Goal: Task Accomplishment & Management: Manage account settings

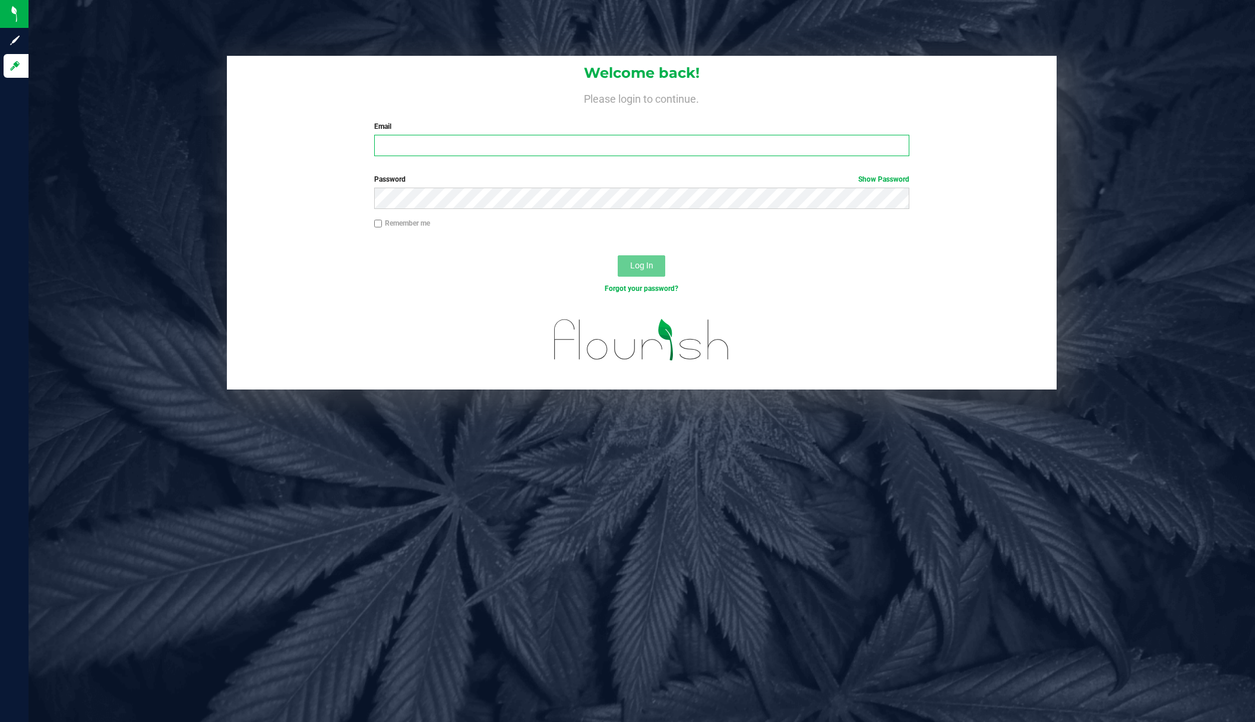
type input "[EMAIL_ADDRESS][DOMAIN_NAME]"
click at [810, 245] on div at bounding box center [642, 246] width 830 height 10
click at [626, 264] on button "Log In" at bounding box center [642, 265] width 48 height 21
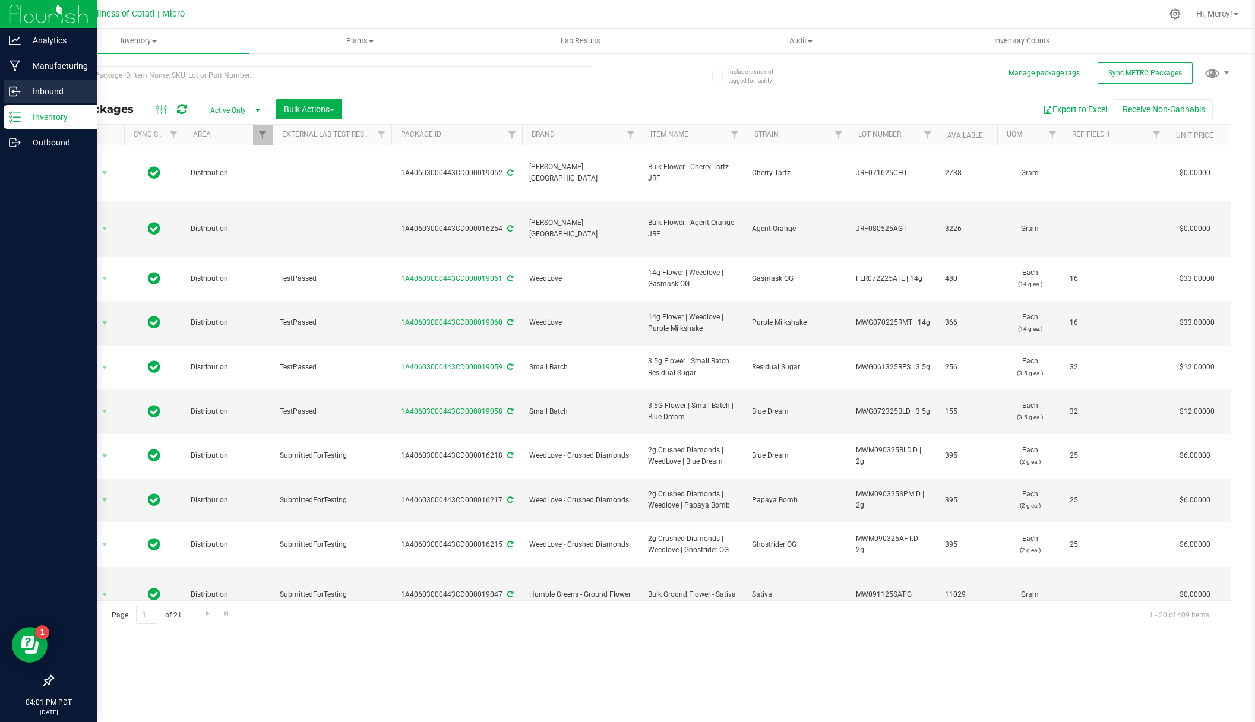
click at [42, 99] on div "Inbound" at bounding box center [51, 92] width 94 height 24
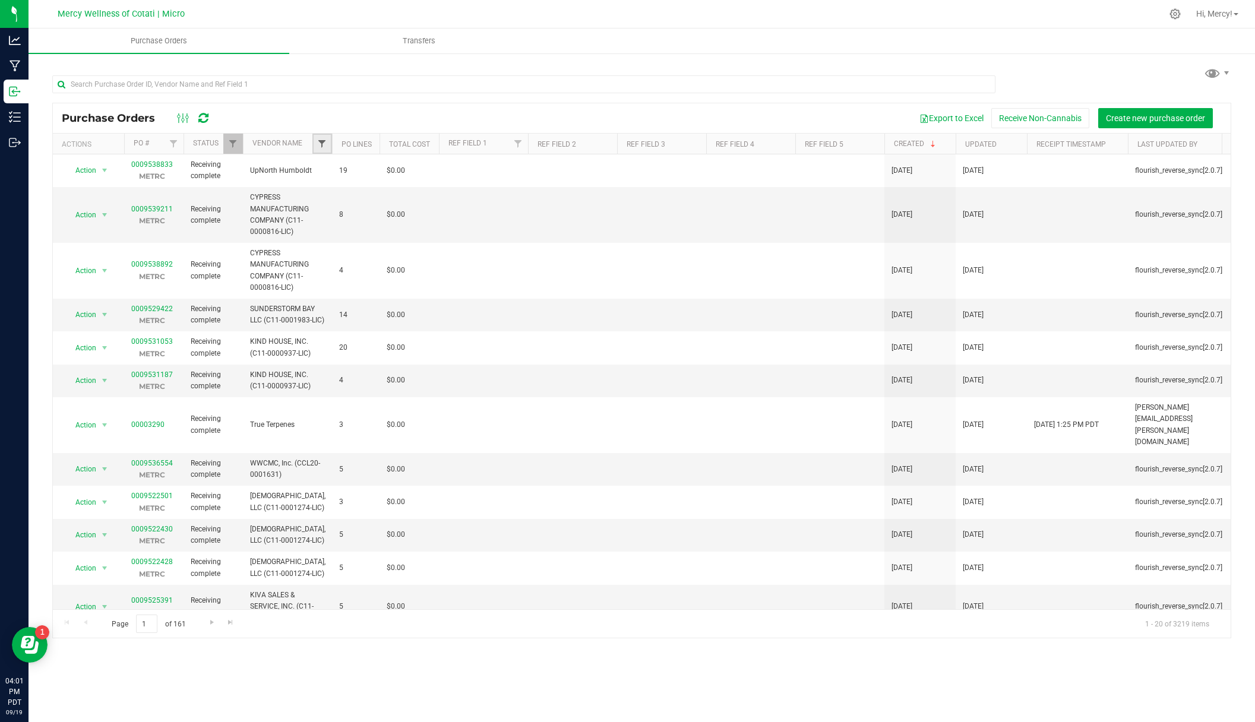
click at [320, 145] on span "Filter" at bounding box center [322, 144] width 10 height 10
type input "ww"
click at [388, 196] on span "WWCMC (C11-0000677-LIC)" at bounding box center [384, 198] width 95 height 7
click at [332, 196] on input "WWCMC (C11-0000677-LIC)" at bounding box center [328, 198] width 8 height 8
checkbox input "true"
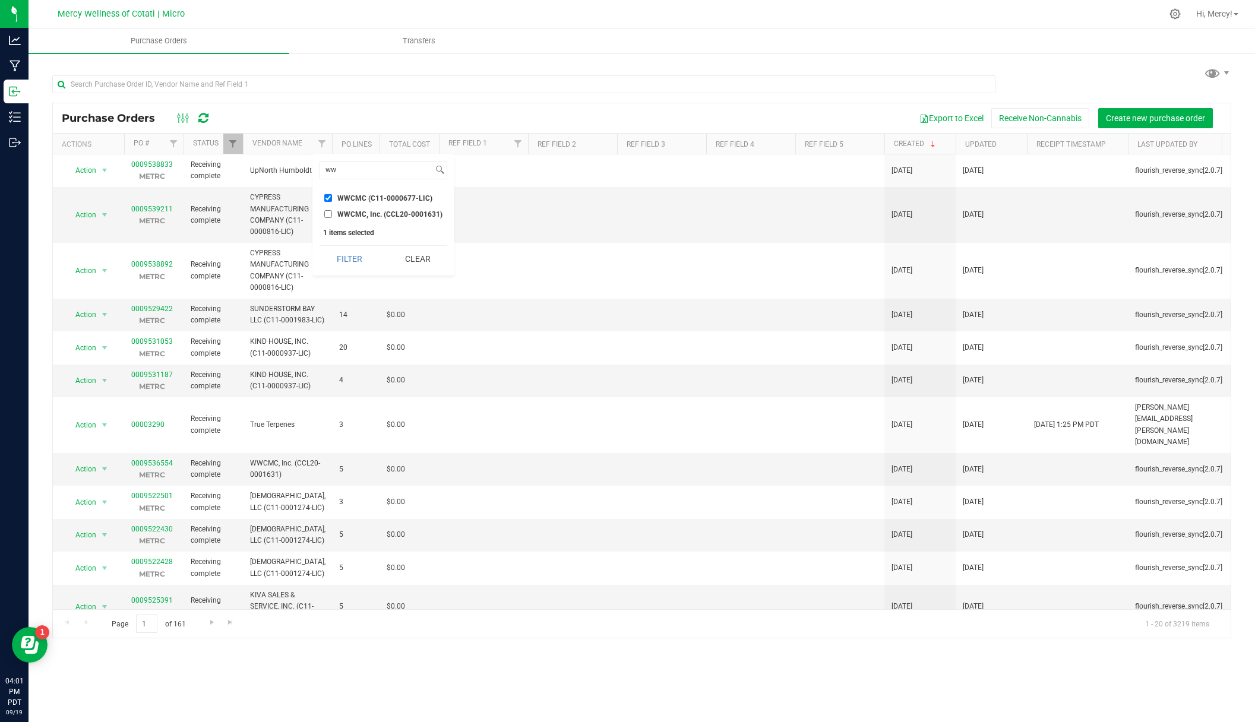
click at [408, 213] on span "WWCMC, Inc. (CCL20-0001631)" at bounding box center [389, 214] width 105 height 7
click at [332, 213] on input "WWCMC, Inc. (CCL20-0001631)" at bounding box center [328, 214] width 8 height 8
checkbox input "true"
click at [361, 252] on button "Filter" at bounding box center [349, 259] width 59 height 26
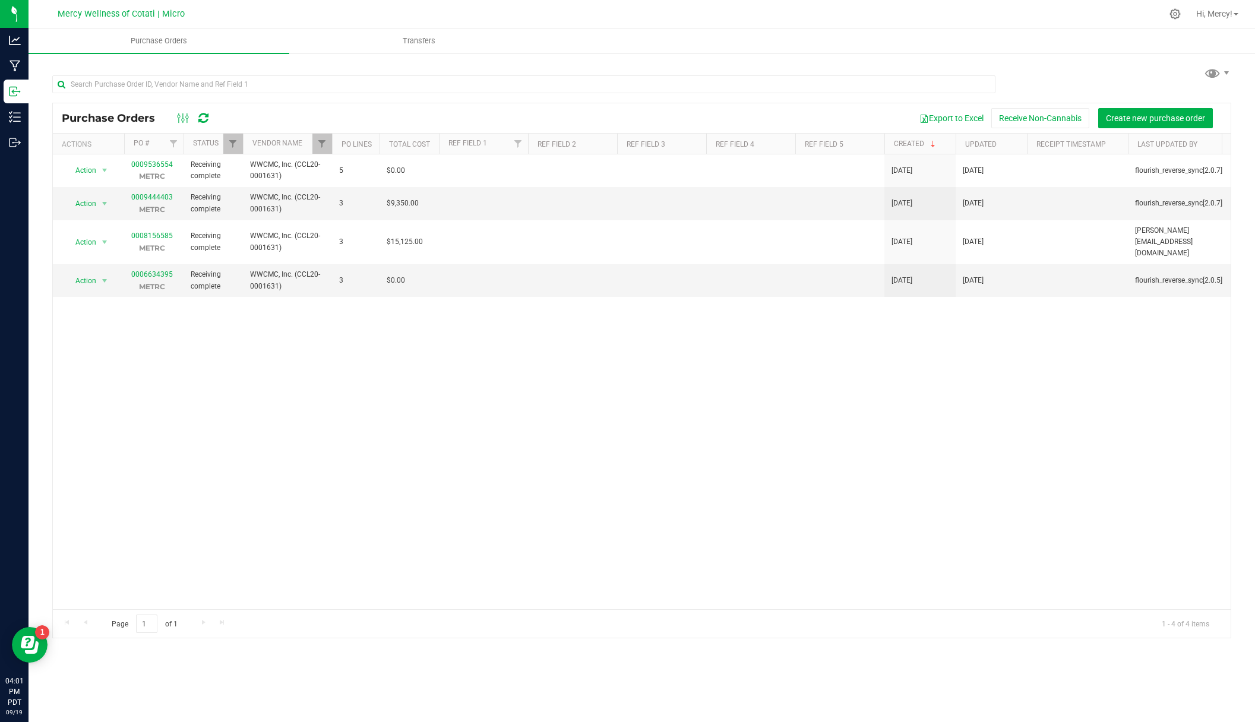
click at [416, 343] on div "Action Action Close purchase order Edit purchase order PO audit log Re-order Vi…" at bounding box center [642, 381] width 1178 height 455
click at [154, 200] on link "0009444403" at bounding box center [152, 197] width 42 height 8
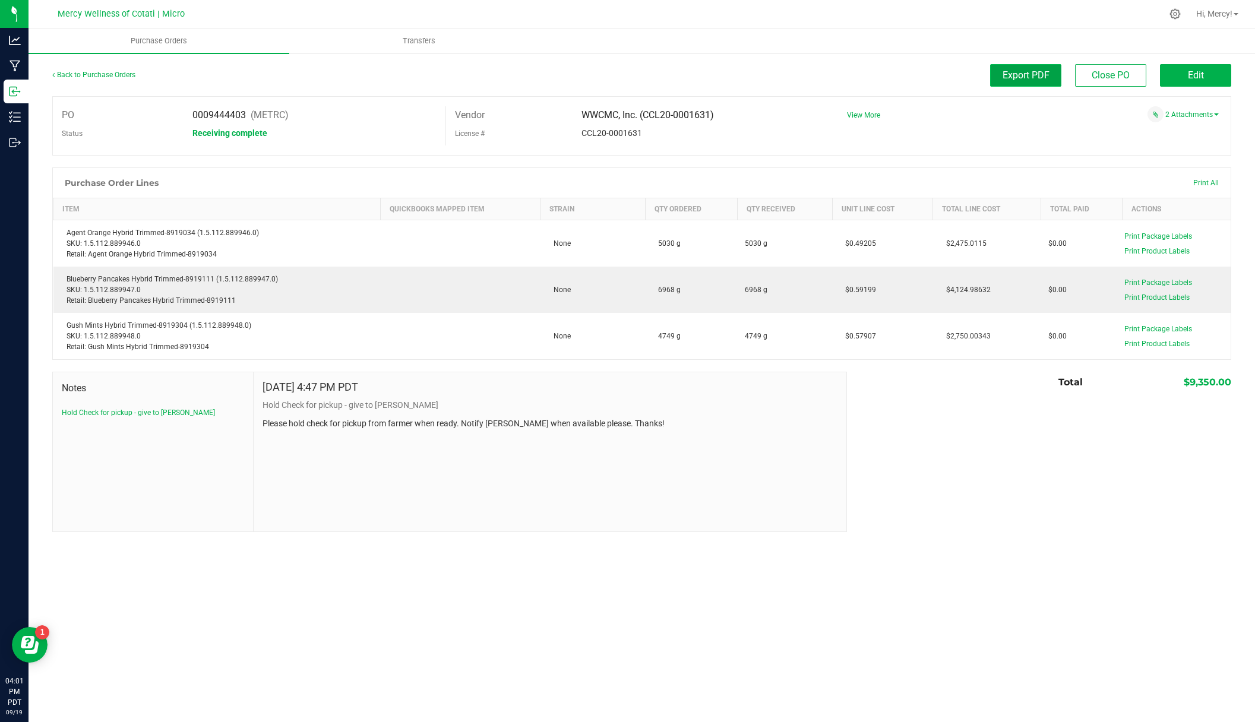
click at [1016, 78] on span "Export PDF" at bounding box center [1026, 74] width 47 height 11
click at [99, 74] on link "Back to Purchase Orders" at bounding box center [93, 75] width 83 height 8
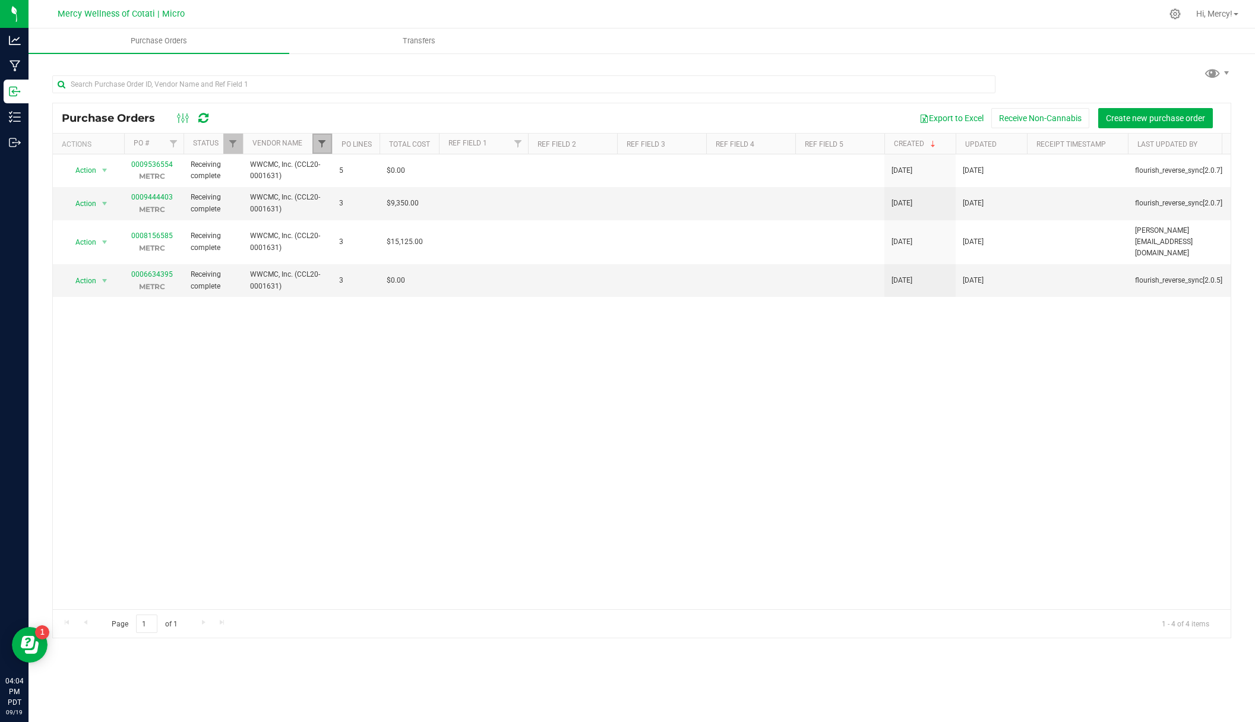
click at [324, 143] on span "Filter" at bounding box center [322, 144] width 10 height 10
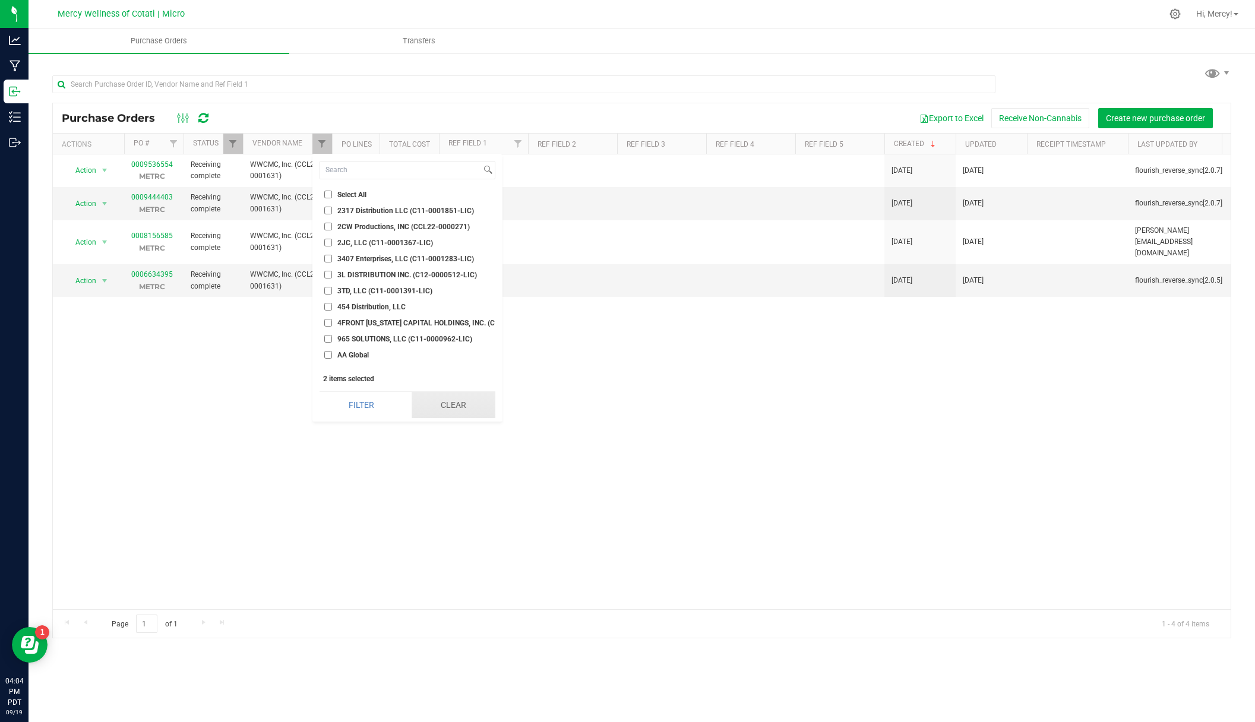
click at [476, 396] on button "Clear" at bounding box center [454, 405] width 84 height 26
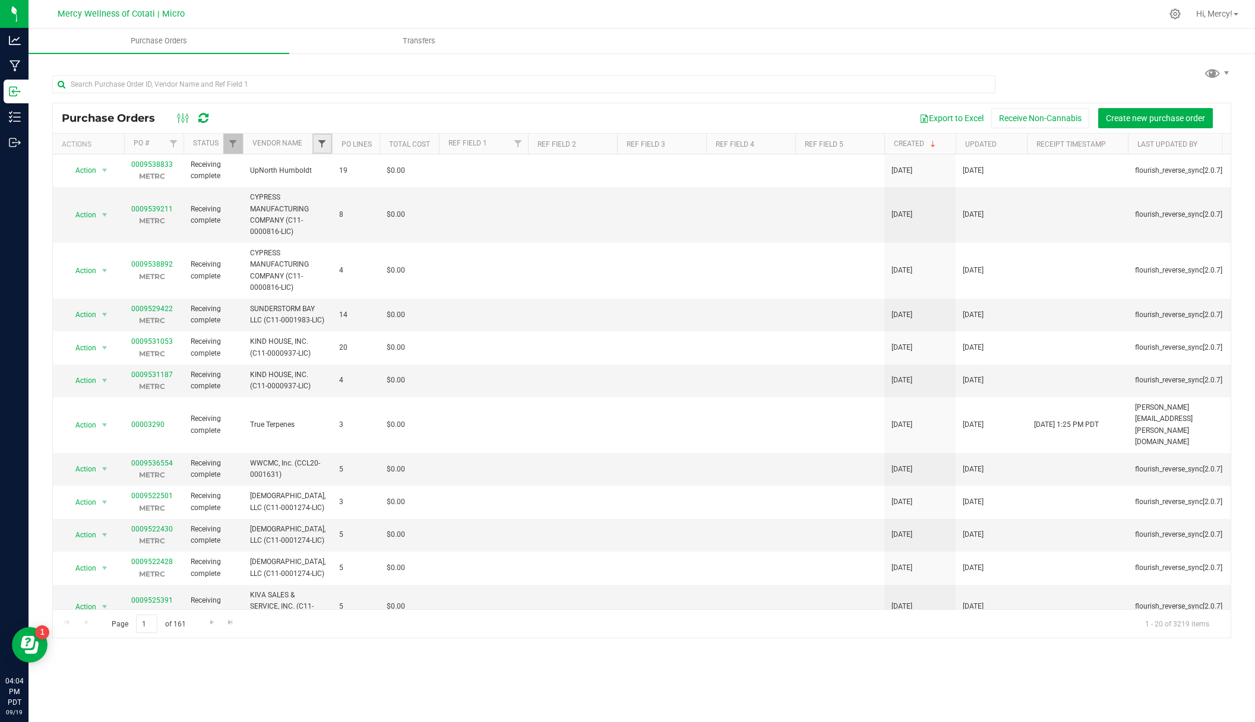
click at [321, 146] on span "Filter" at bounding box center [322, 144] width 10 height 10
type input "fleur"
click at [406, 197] on span "Fleuron Inc (CCL19-0004552)" at bounding box center [385, 198] width 97 height 7
click at [332, 197] on input "Fleuron Inc (CCL19-0004552)" at bounding box center [328, 198] width 8 height 8
checkbox input "true"
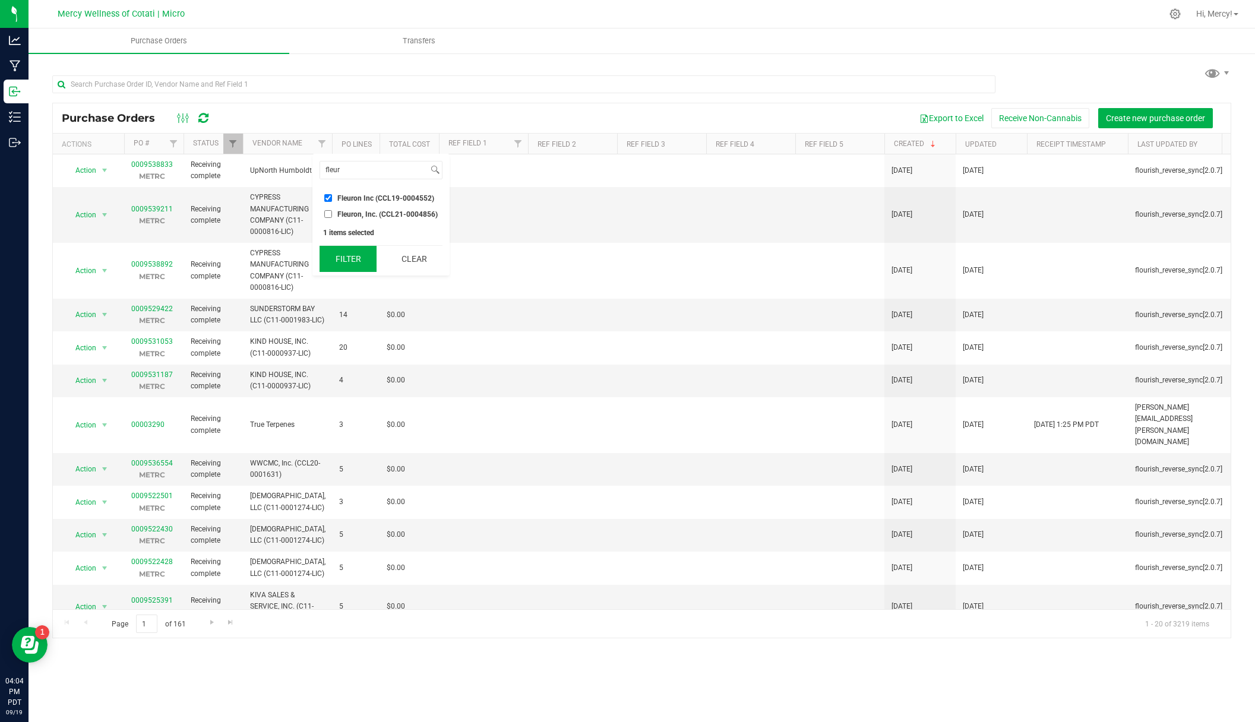
click at [352, 258] on button "Filter" at bounding box center [348, 259] width 57 height 26
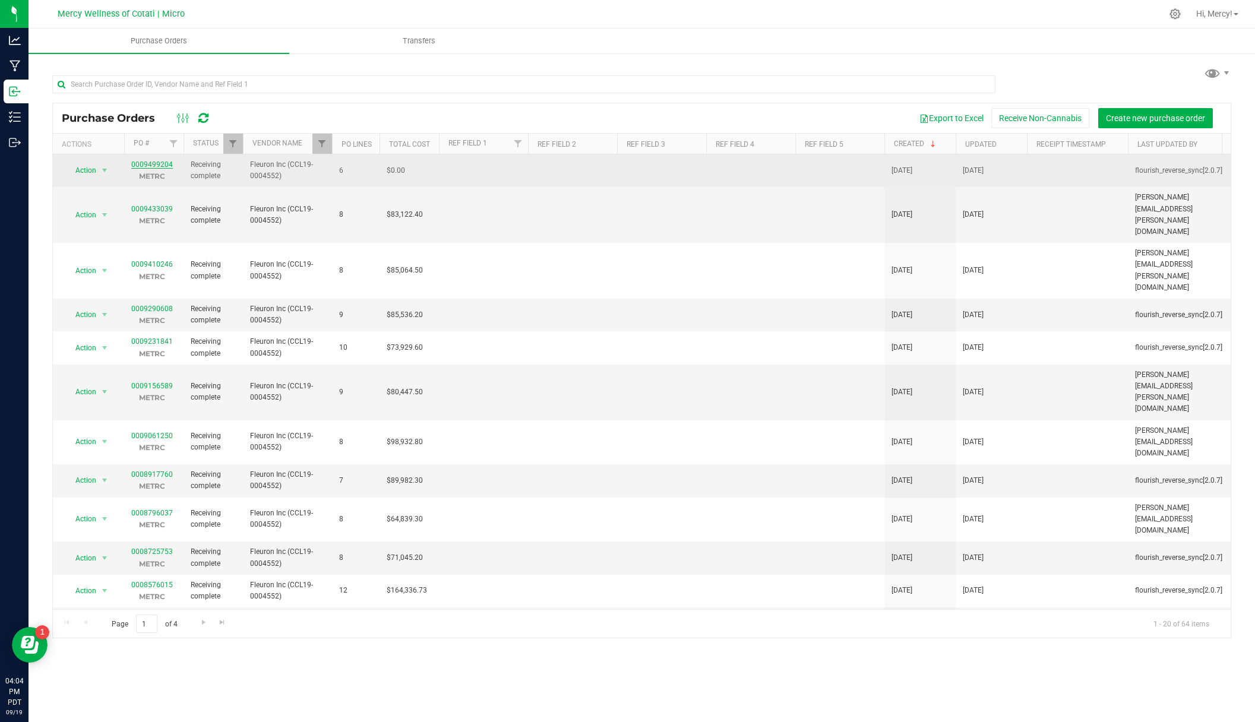
click at [155, 165] on link "0009499204" at bounding box center [152, 164] width 42 height 8
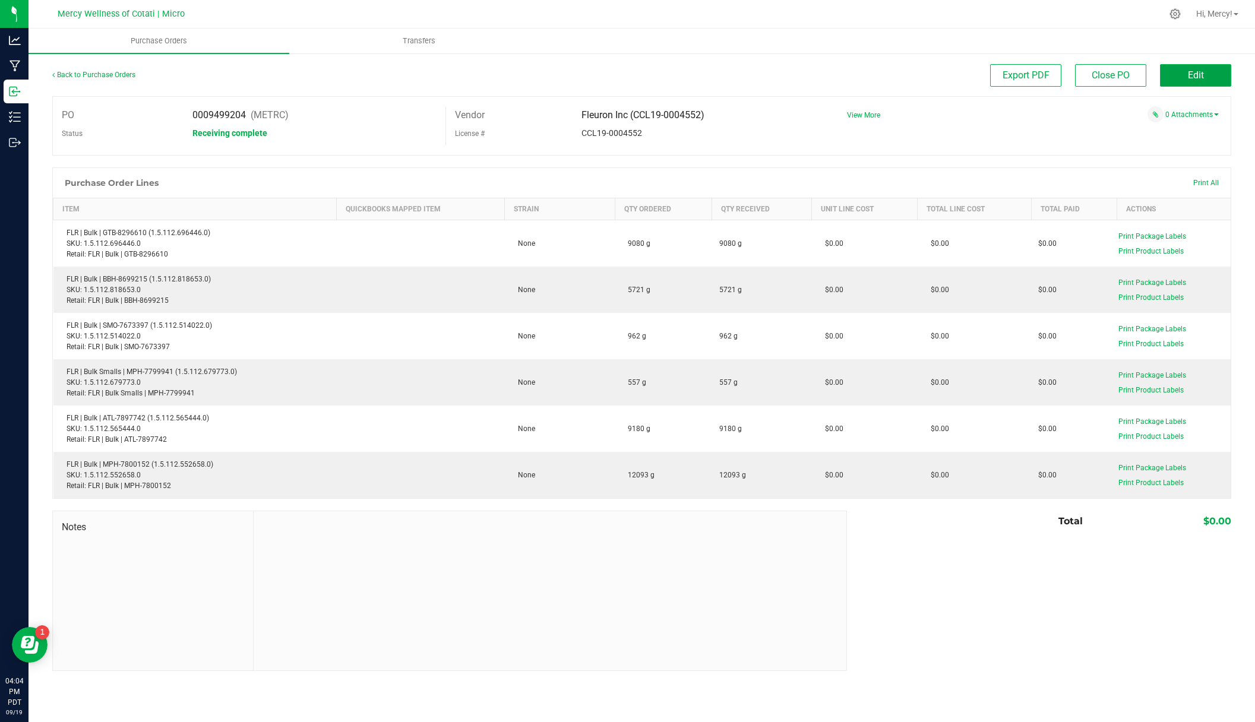
click at [1207, 73] on button "Edit" at bounding box center [1195, 75] width 71 height 23
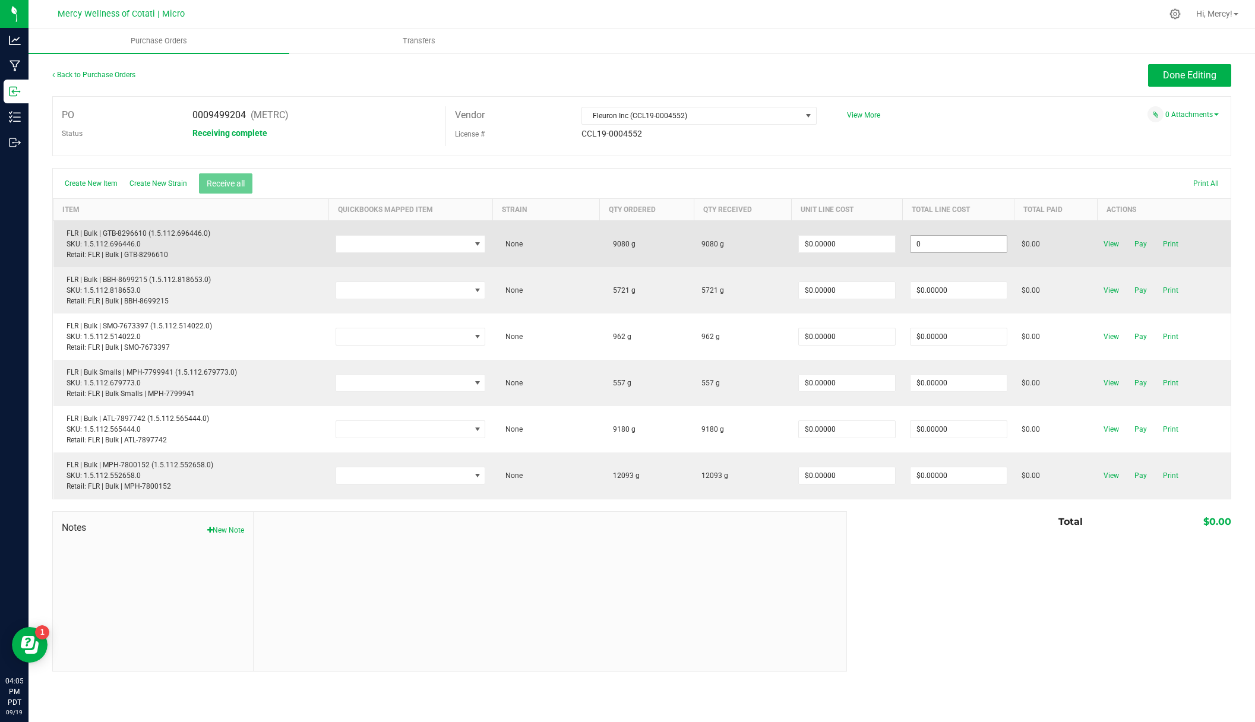
click at [977, 244] on input "0" at bounding box center [958, 244] width 96 height 17
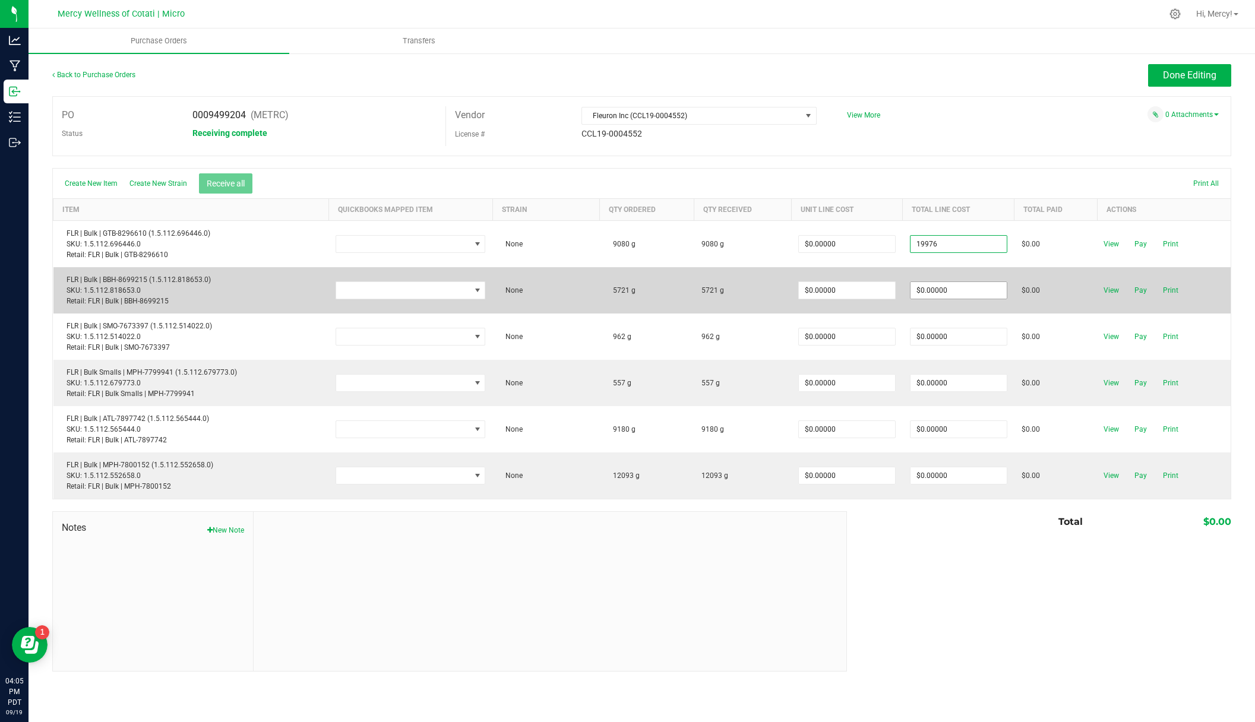
type input "$19,976.00000"
click at [959, 284] on body "Analytics Manufacturing Inbound Inventory Outbound 04:05 PM PDT [DATE] 09/19 Me…" at bounding box center [627, 361] width 1255 height 722
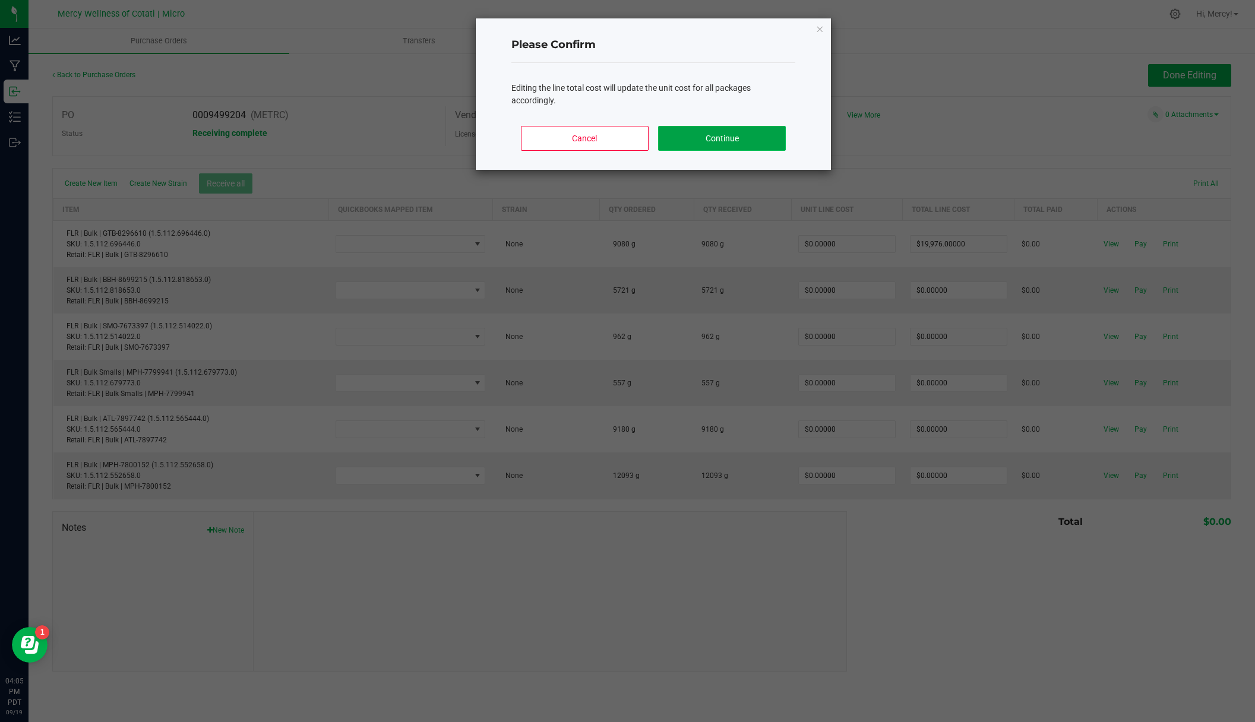
click at [744, 138] on button "Continue" at bounding box center [722, 138] width 128 height 25
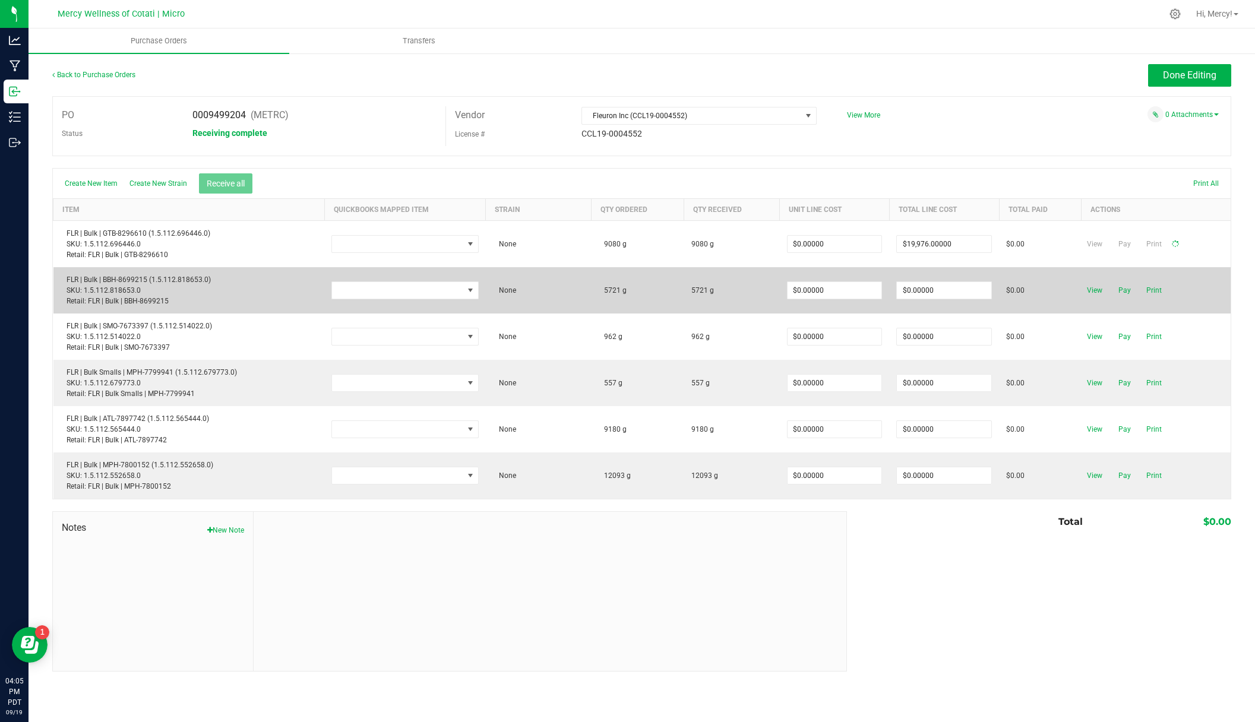
type input "$2.20000"
click at [964, 290] on input "0" at bounding box center [958, 290] width 96 height 17
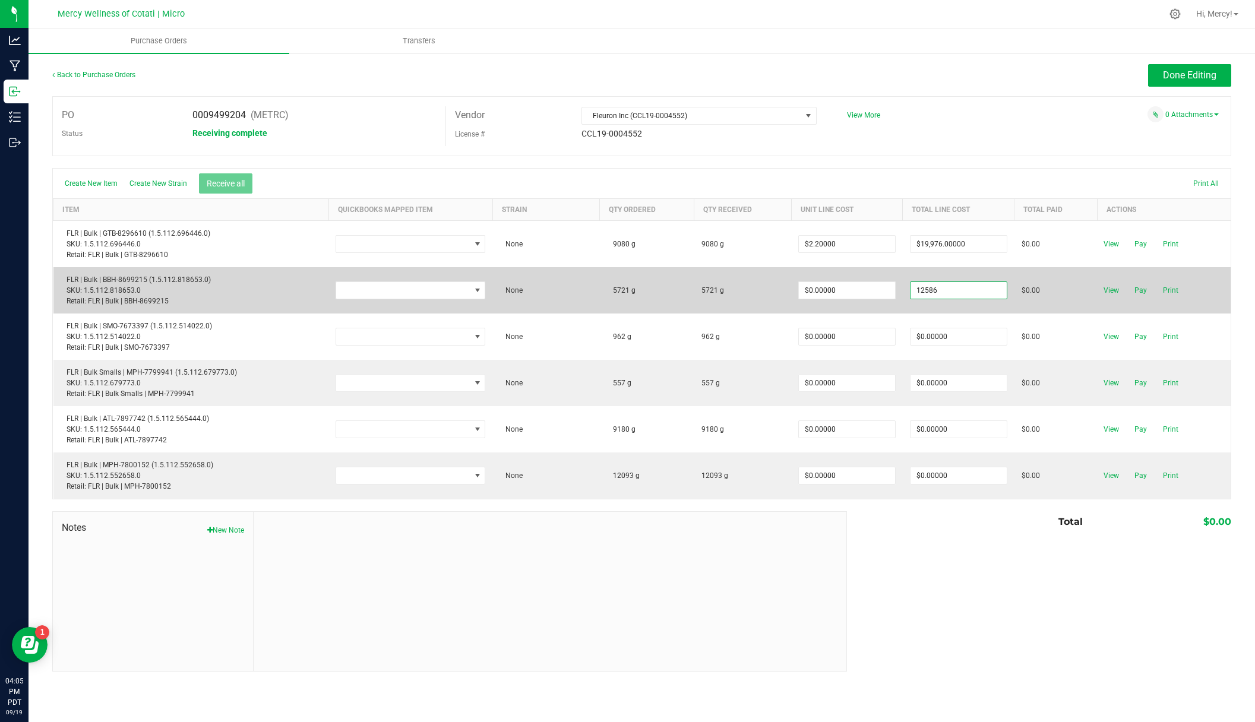
type input "$12,586.00000"
click at [1085, 296] on body "Analytics Manufacturing Inbound Inventory Outbound 04:05 PM PDT [DATE] 09/19 Me…" at bounding box center [627, 361] width 1255 height 722
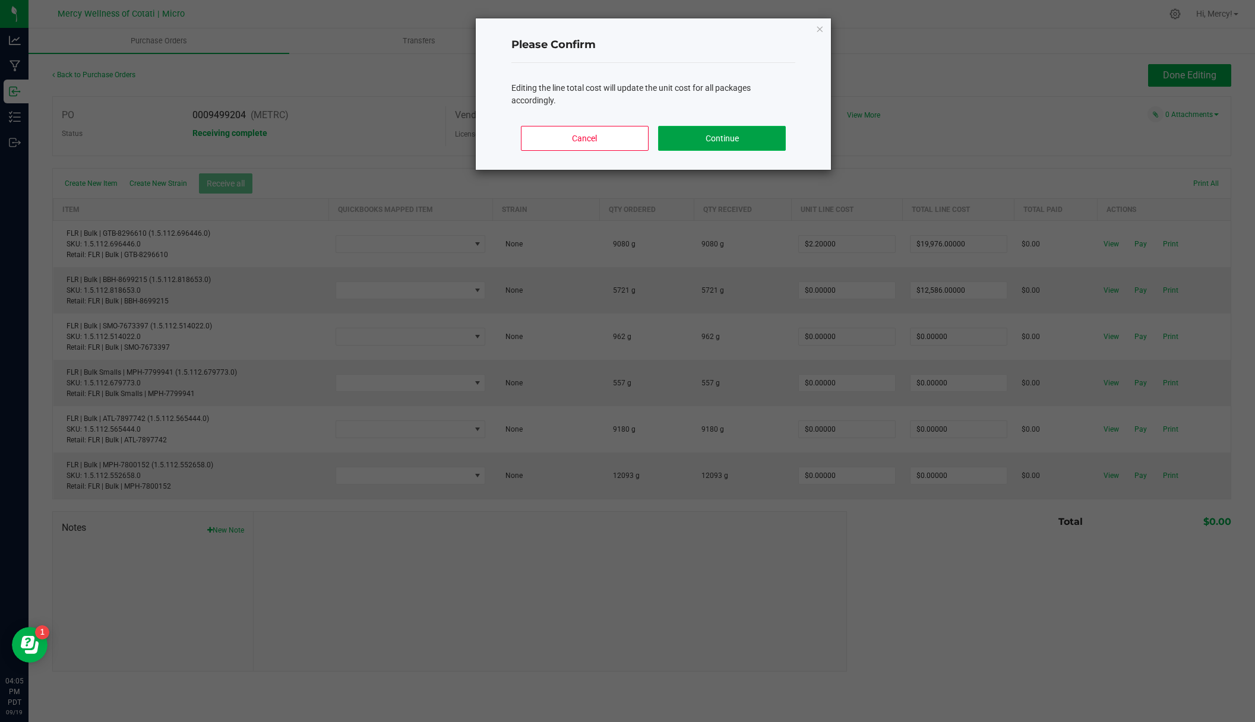
click at [728, 144] on button "Continue" at bounding box center [722, 138] width 128 height 25
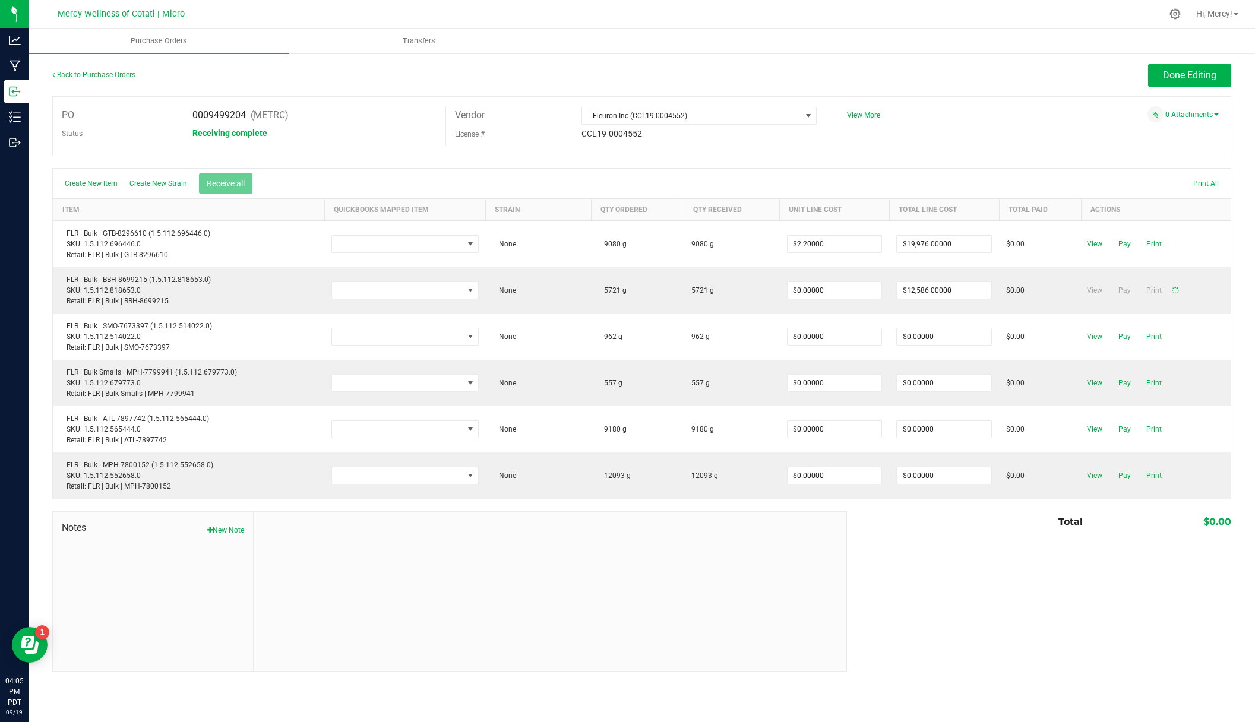
type input "$2.19997"
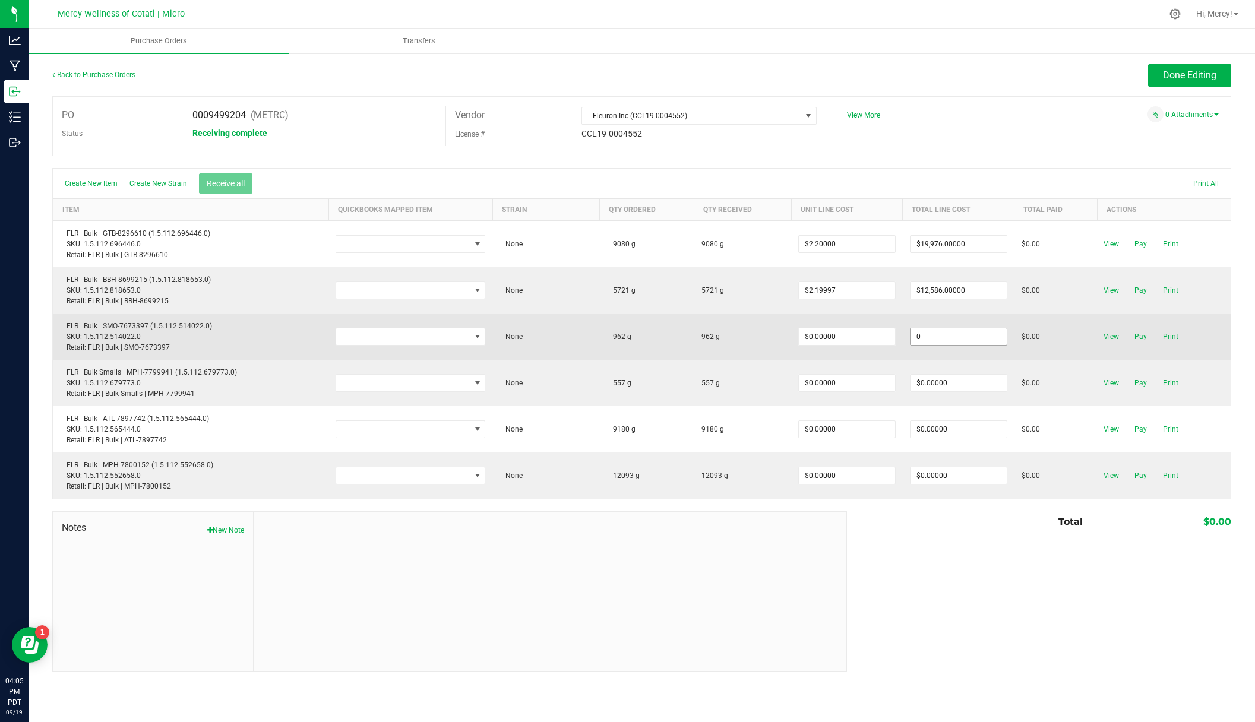
click at [959, 336] on input "0" at bounding box center [958, 336] width 96 height 17
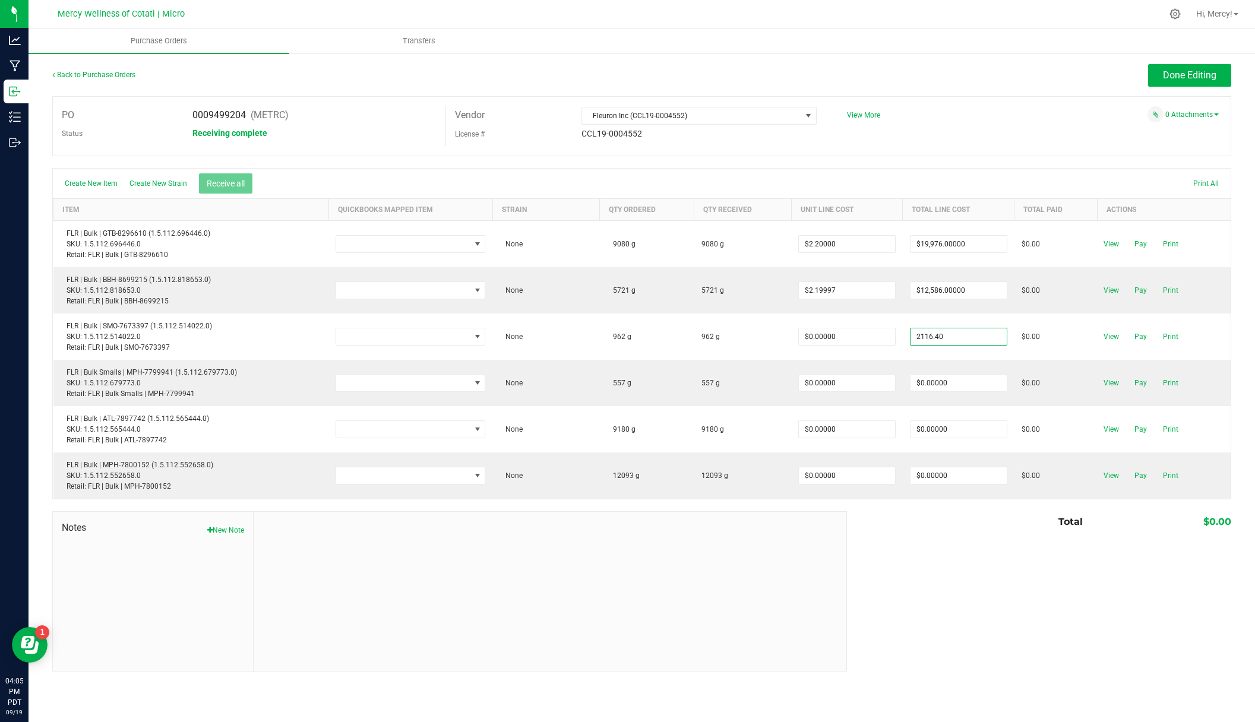
type input "$2,116.40000"
click at [1023, 523] on body "Analytics Manufacturing Inbound Inventory Outbound 04:05 PM PDT [DATE] 09/19 Me…" at bounding box center [627, 361] width 1255 height 722
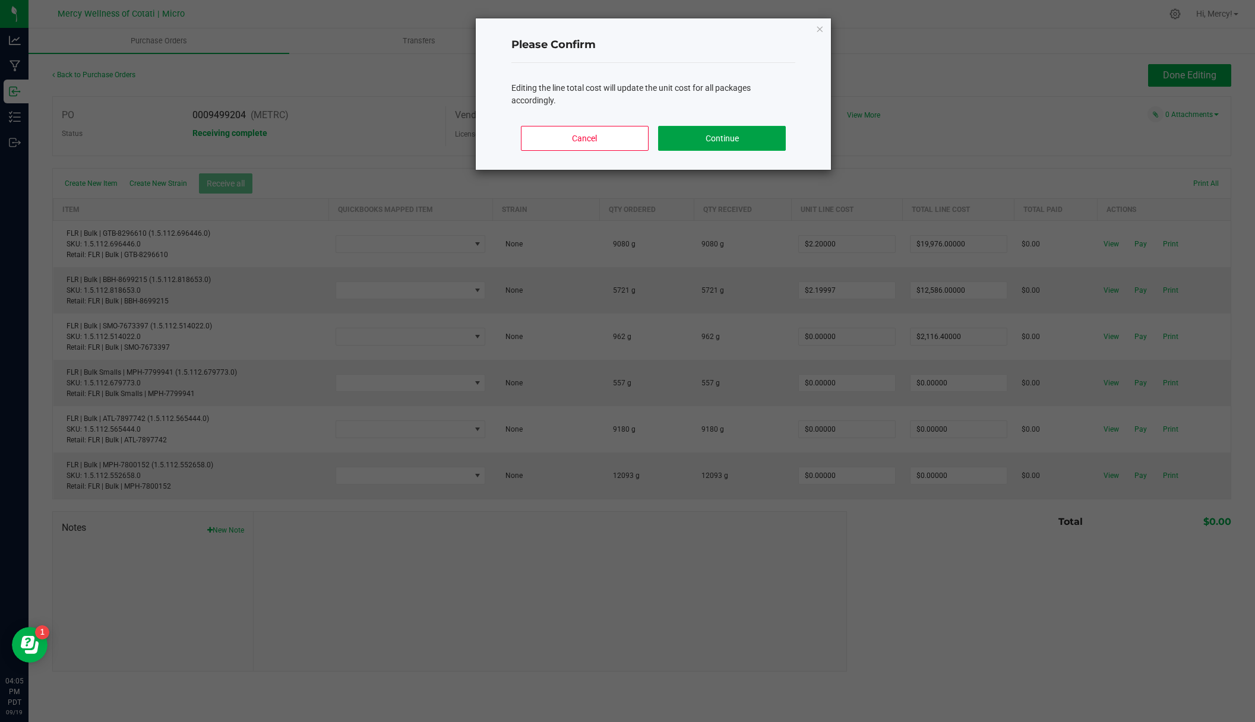
click at [754, 147] on button "Continue" at bounding box center [722, 138] width 128 height 25
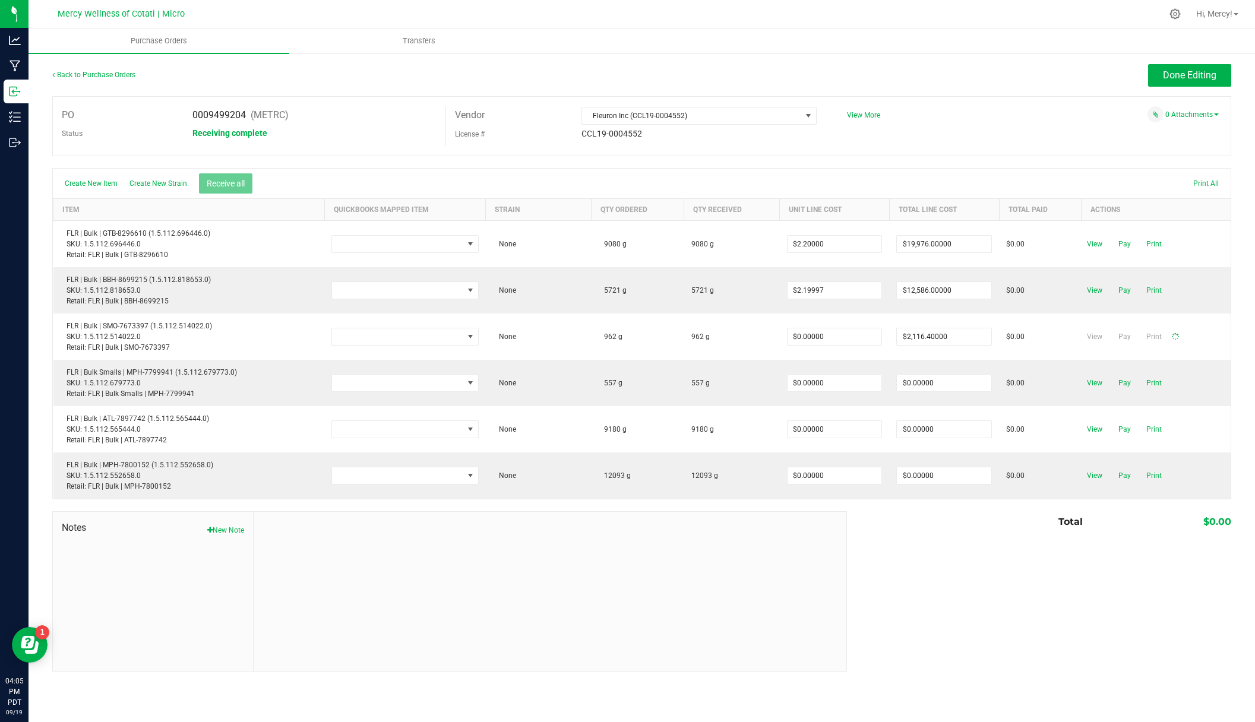
type input "$2.20000"
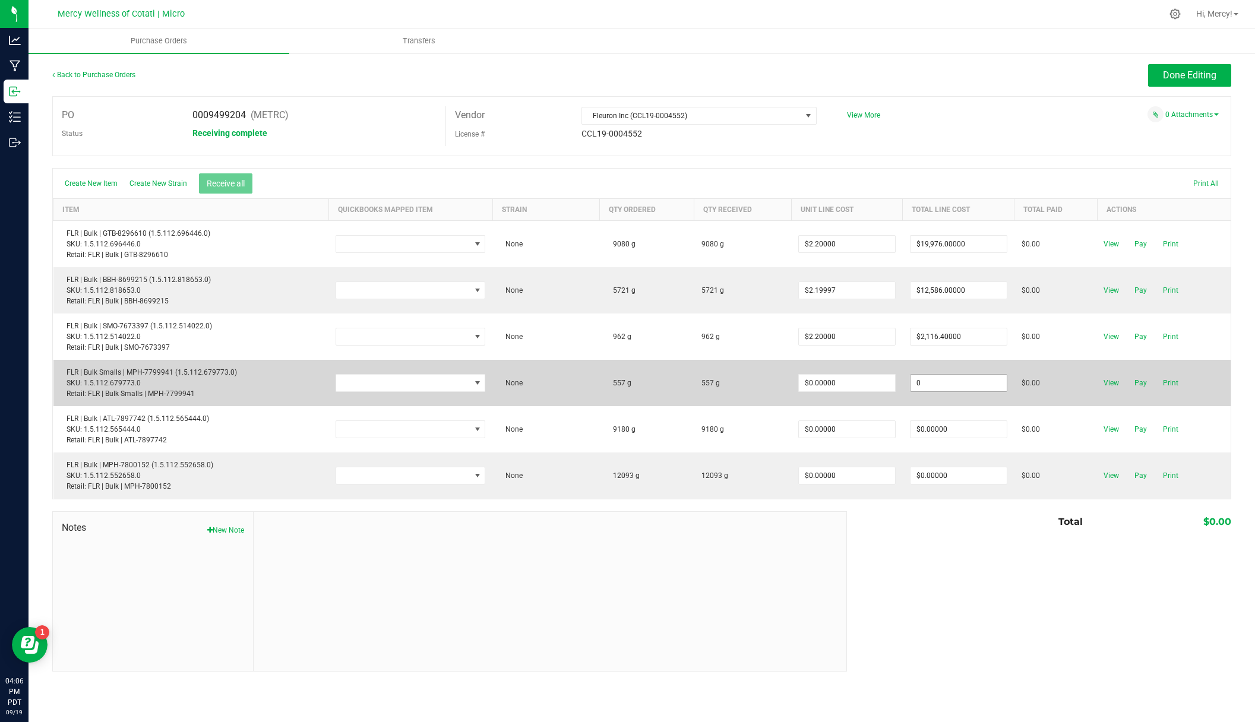
click at [962, 380] on input "0" at bounding box center [958, 383] width 96 height 17
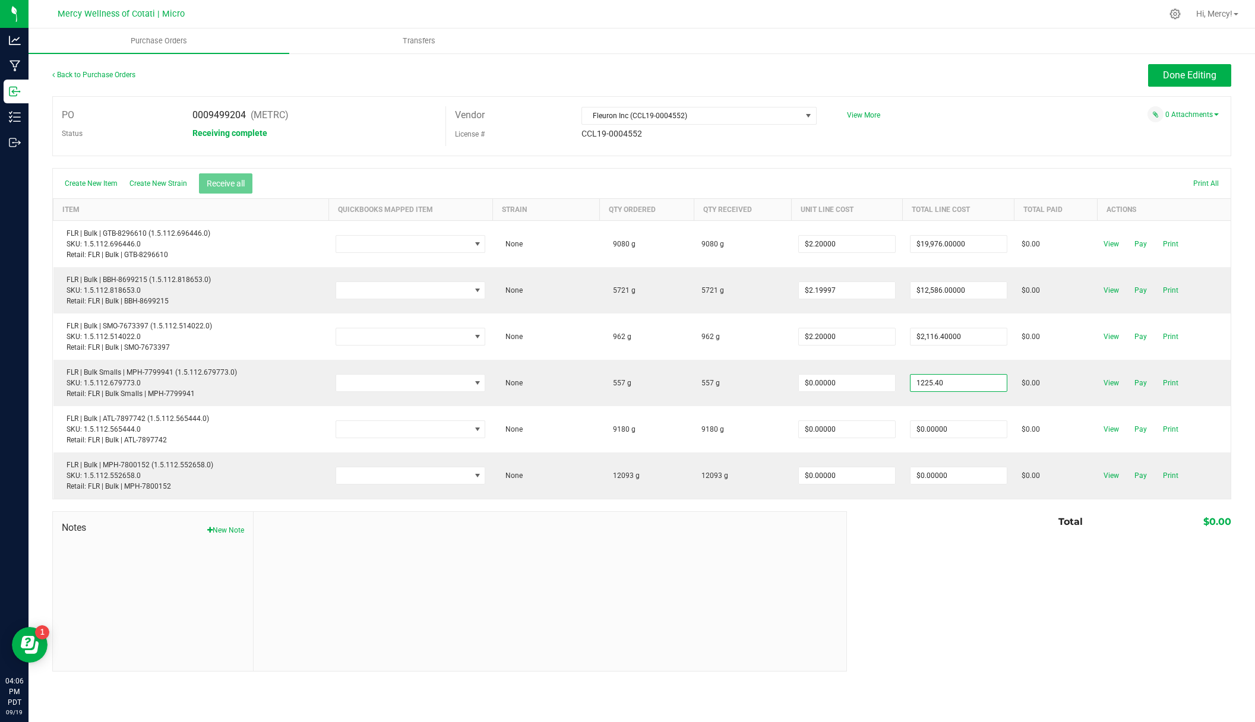
type input "$1,225.40000"
click at [1020, 557] on body "Analytics Manufacturing Inbound Inventory Outbound 04:06 PM PDT [DATE] 09/19 Me…" at bounding box center [627, 361] width 1255 height 722
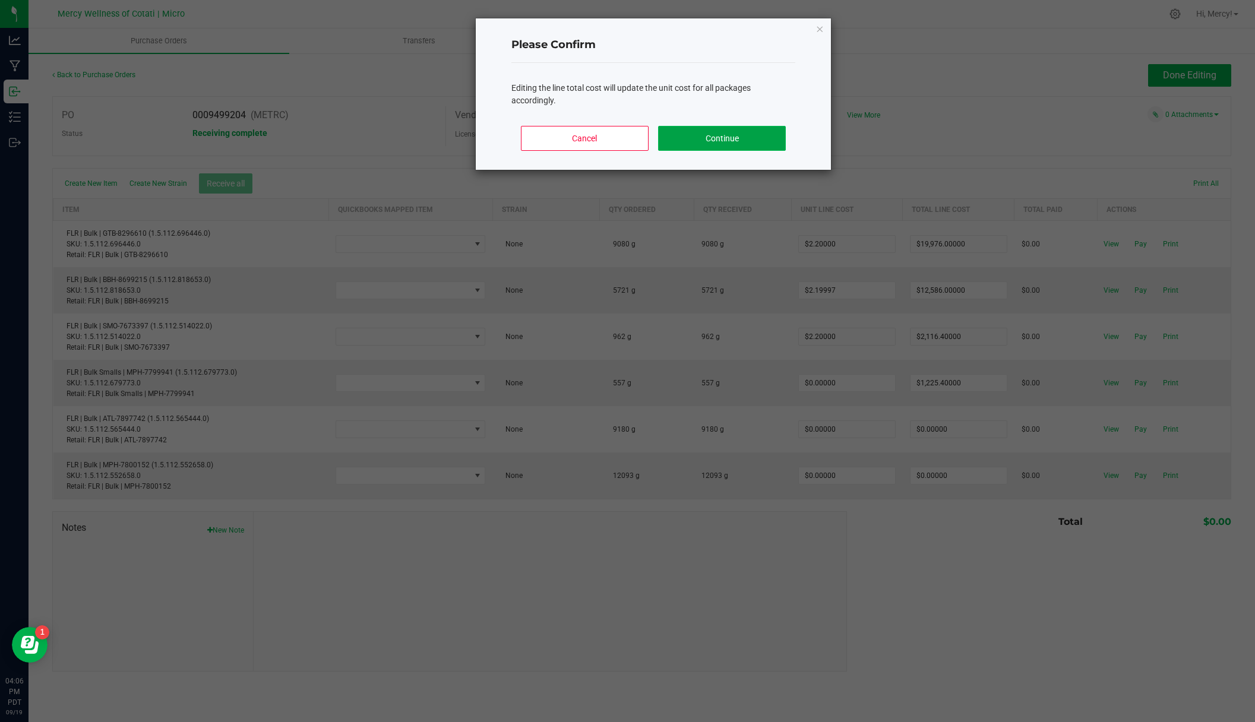
click at [703, 141] on button "Continue" at bounding box center [722, 138] width 128 height 25
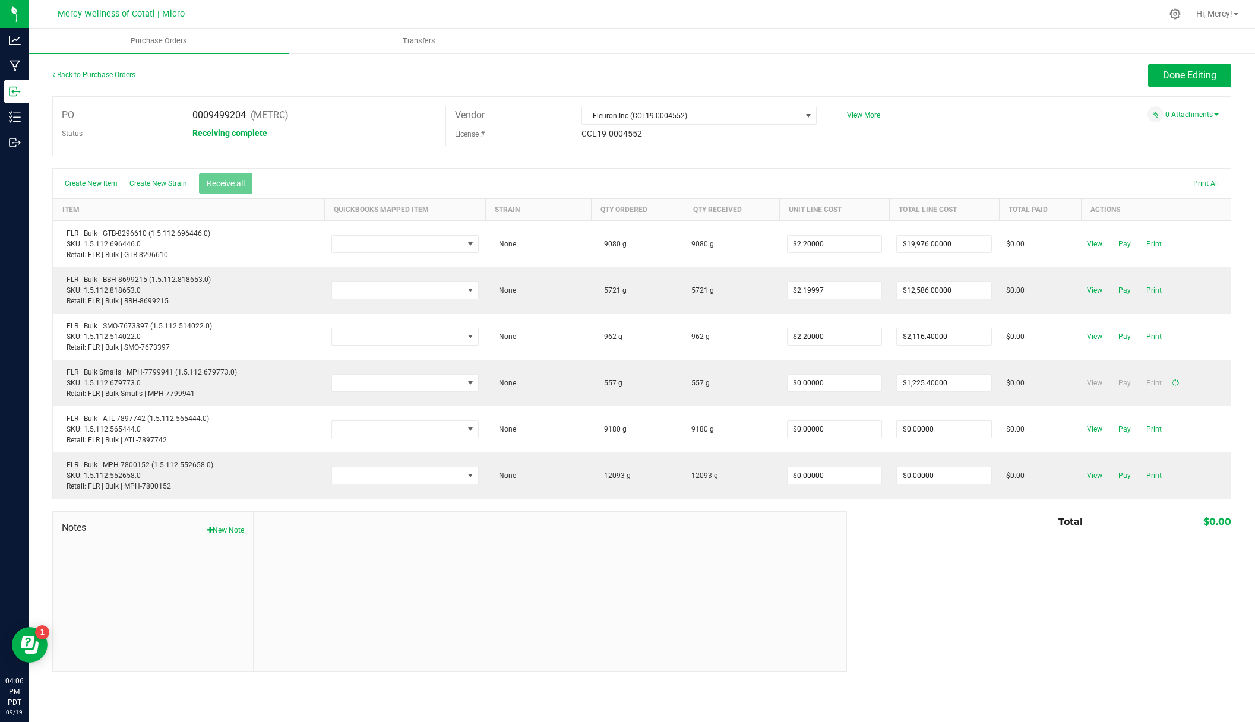
type input "$2.20000"
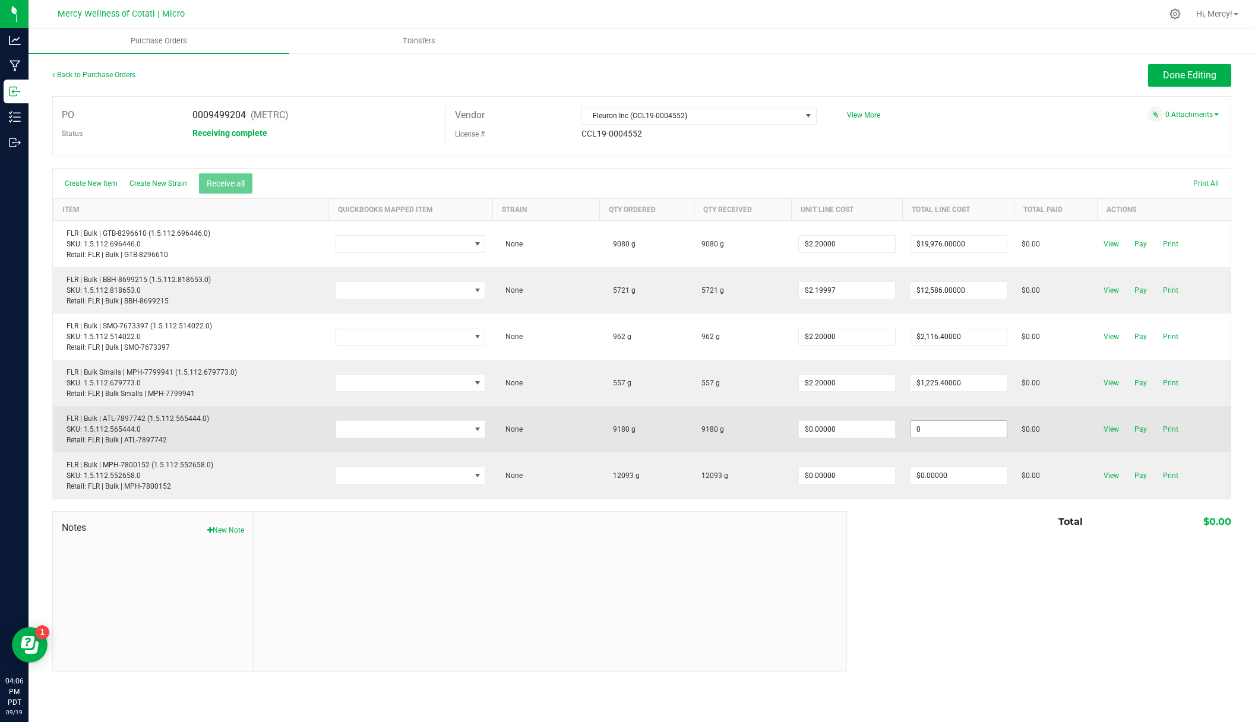
click at [966, 433] on input "0" at bounding box center [958, 429] width 96 height 17
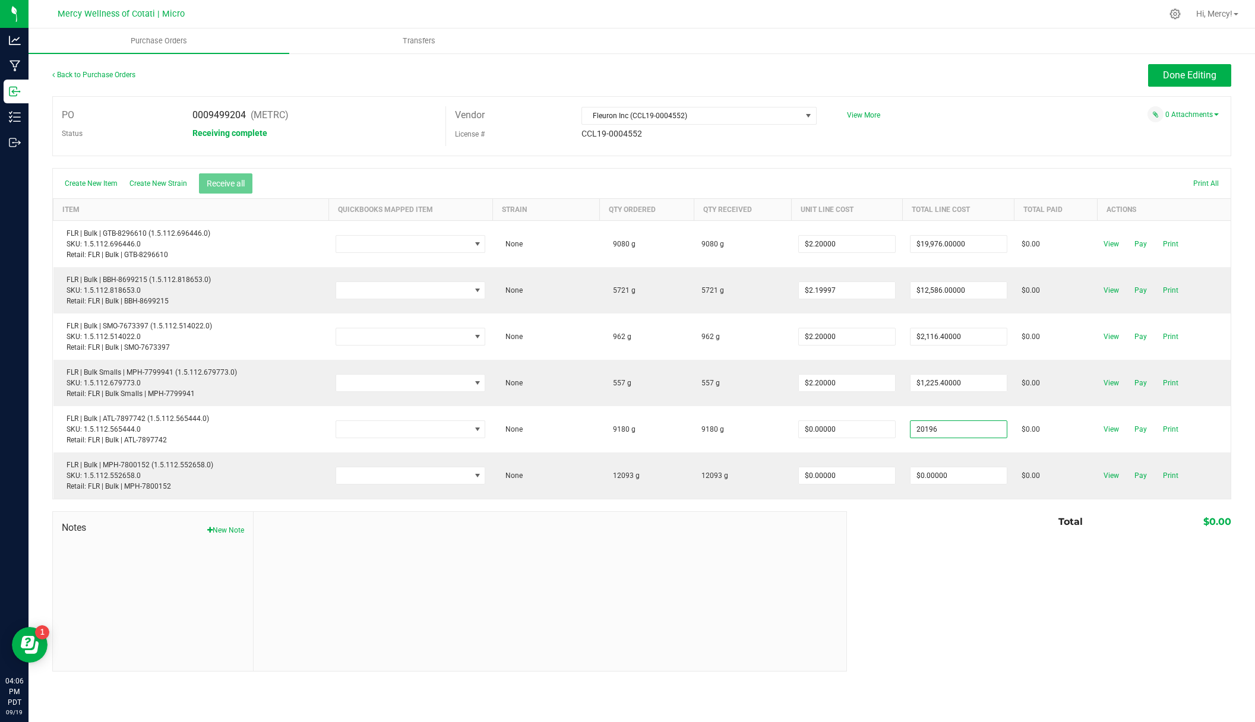
type input "$20,196.00000"
click at [982, 541] on body "Analytics Manufacturing Inbound Inventory Outbound 04:06 PM PDT [DATE] 09/19 Me…" at bounding box center [627, 361] width 1255 height 722
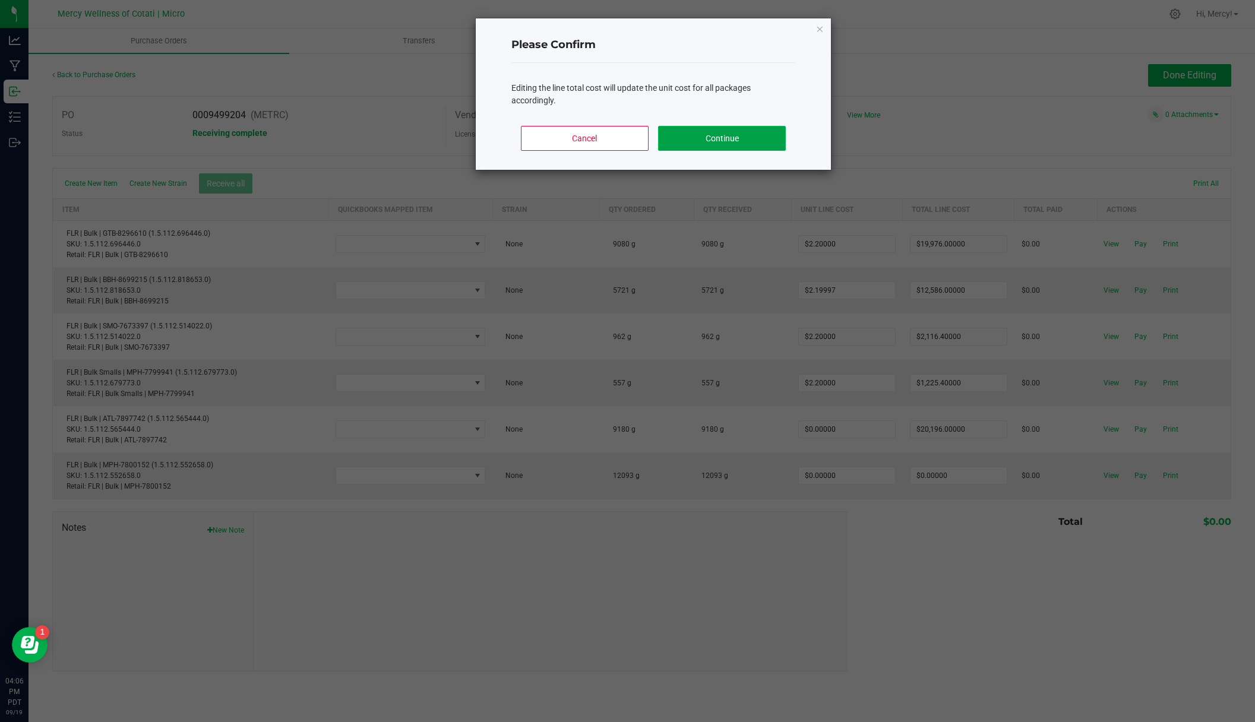
click at [716, 146] on button "Continue" at bounding box center [722, 138] width 128 height 25
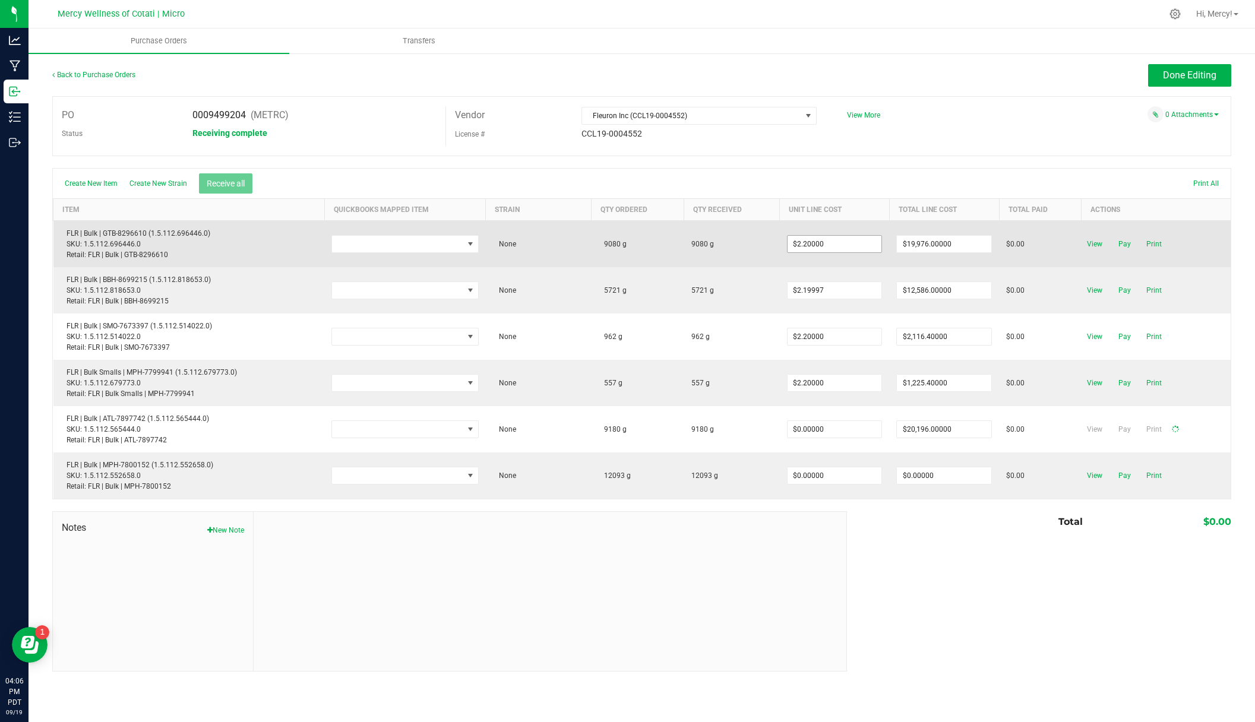
type input "$2.20000"
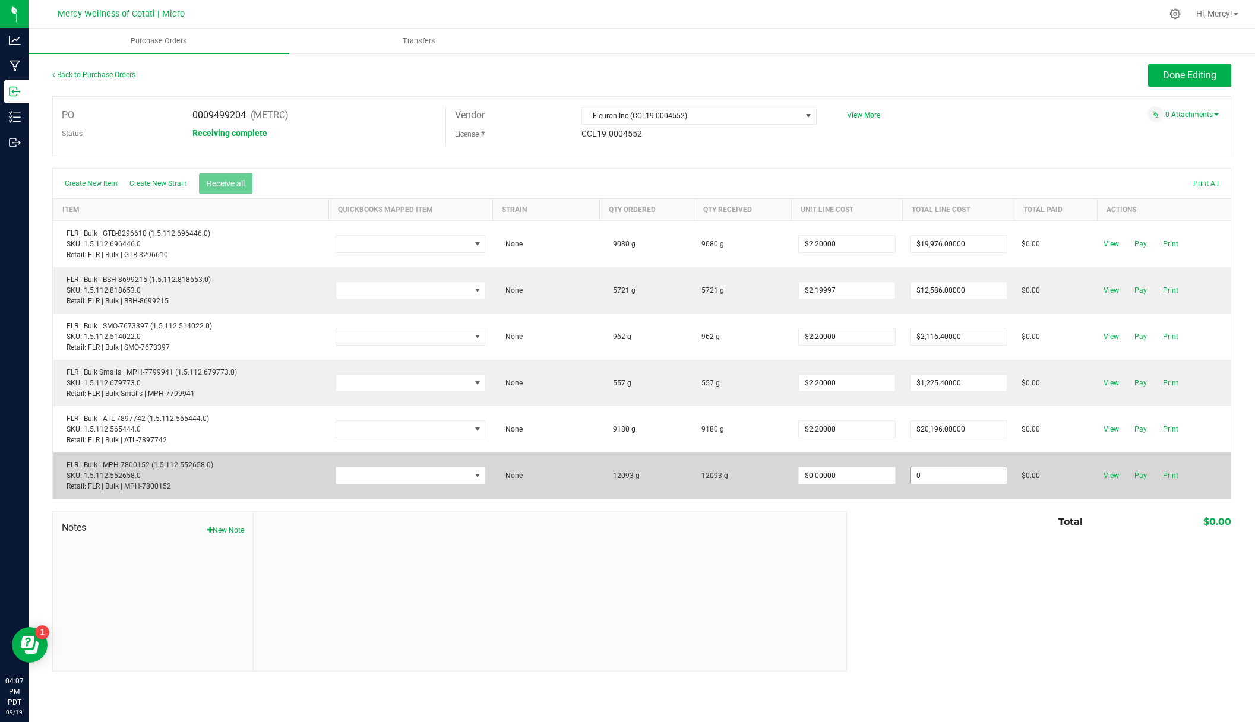
click at [946, 477] on input "0" at bounding box center [958, 475] width 96 height 17
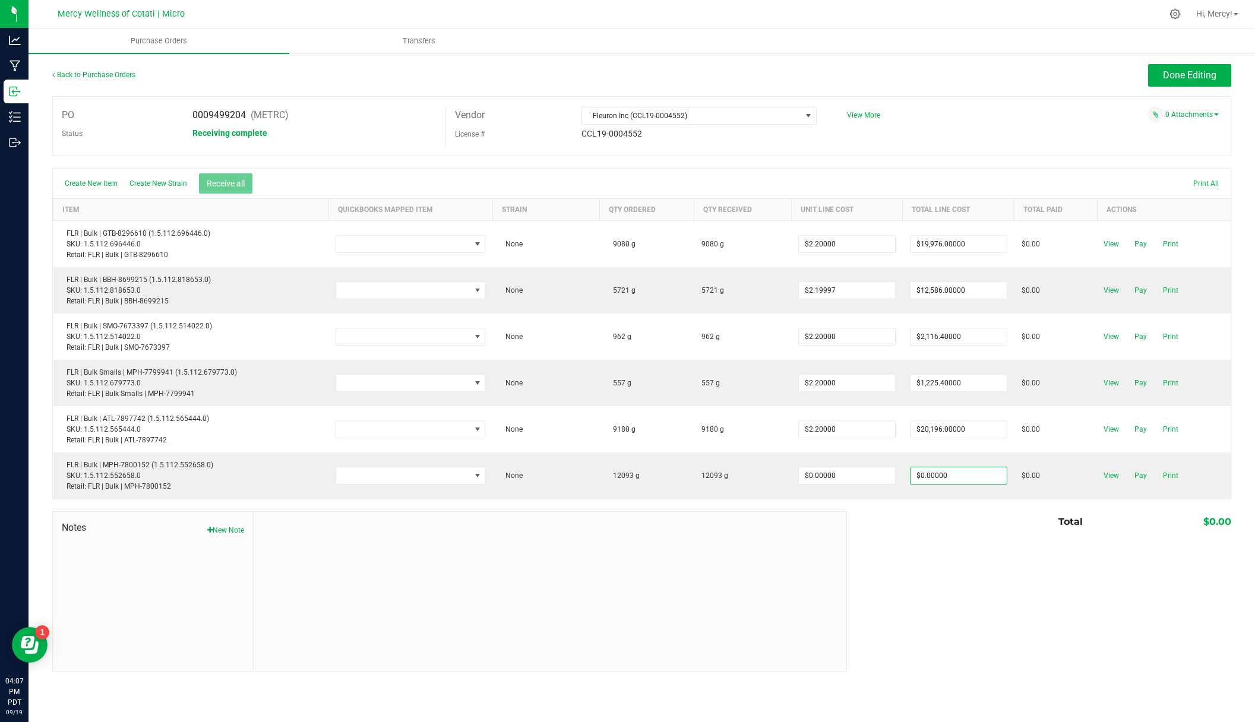
click at [706, 571] on div at bounding box center [550, 591] width 593 height 159
click at [974, 554] on div "Notes New Note Total $0.00" at bounding box center [641, 591] width 1179 height 160
click at [999, 535] on div "Notes New Note Total $0.00" at bounding box center [641, 591] width 1179 height 160
click at [981, 506] on div at bounding box center [641, 505] width 1179 height 12
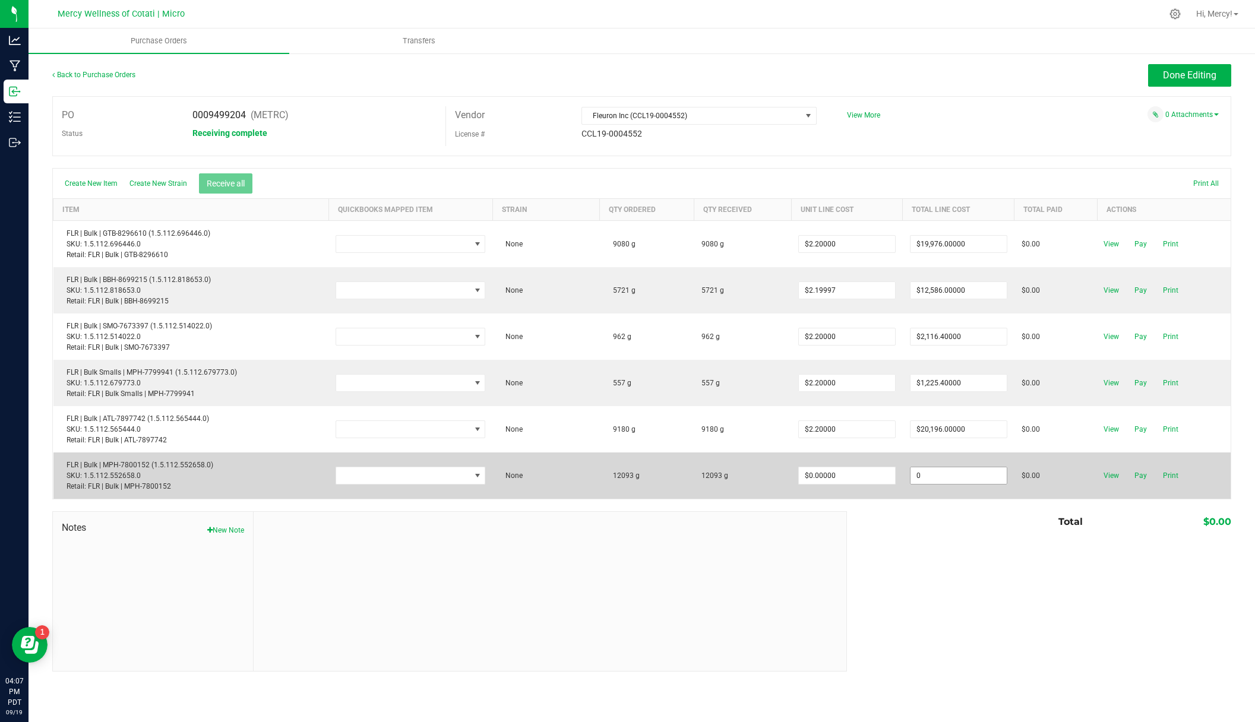
click at [950, 479] on input "0" at bounding box center [958, 475] width 96 height 17
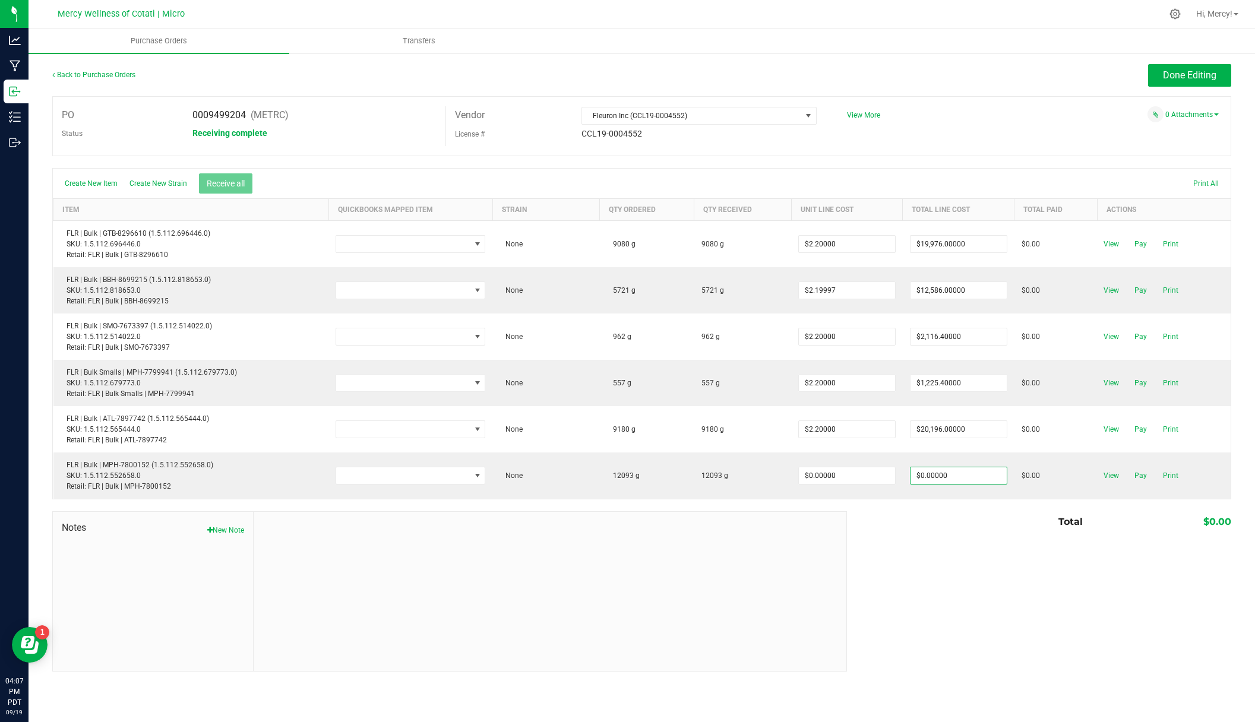
click at [965, 513] on div "Total $0.00" at bounding box center [1034, 521] width 393 height 21
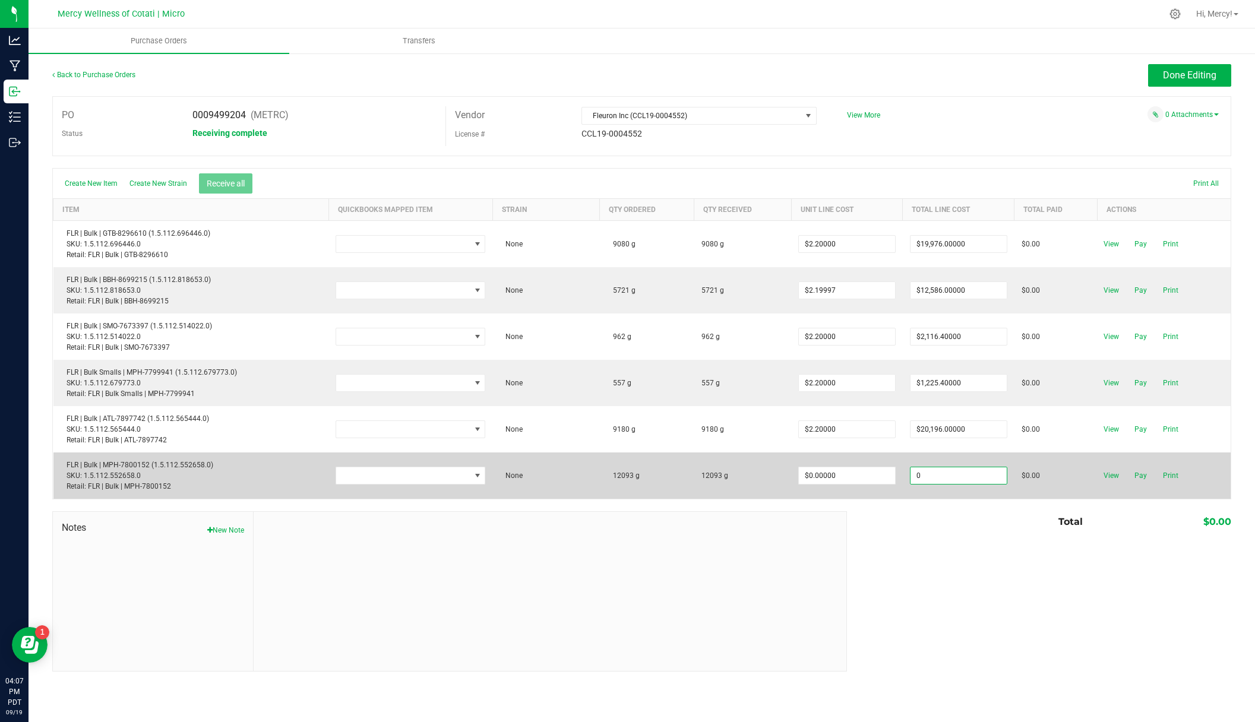
click at [965, 478] on input "0" at bounding box center [958, 475] width 96 height 17
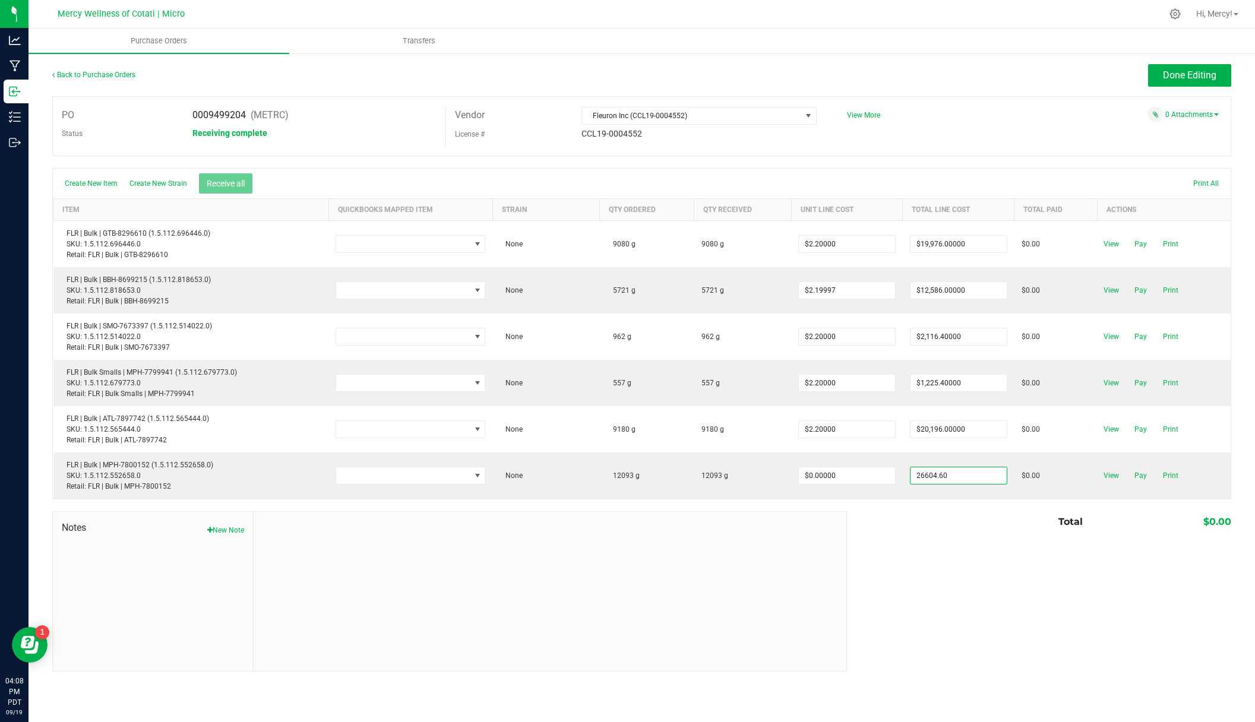
type input "$26,604.60000"
click at [910, 528] on body "Analytics Manufacturing Inbound Inventory Outbound 04:08 PM PDT [DATE] 09/19 Me…" at bounding box center [627, 361] width 1255 height 722
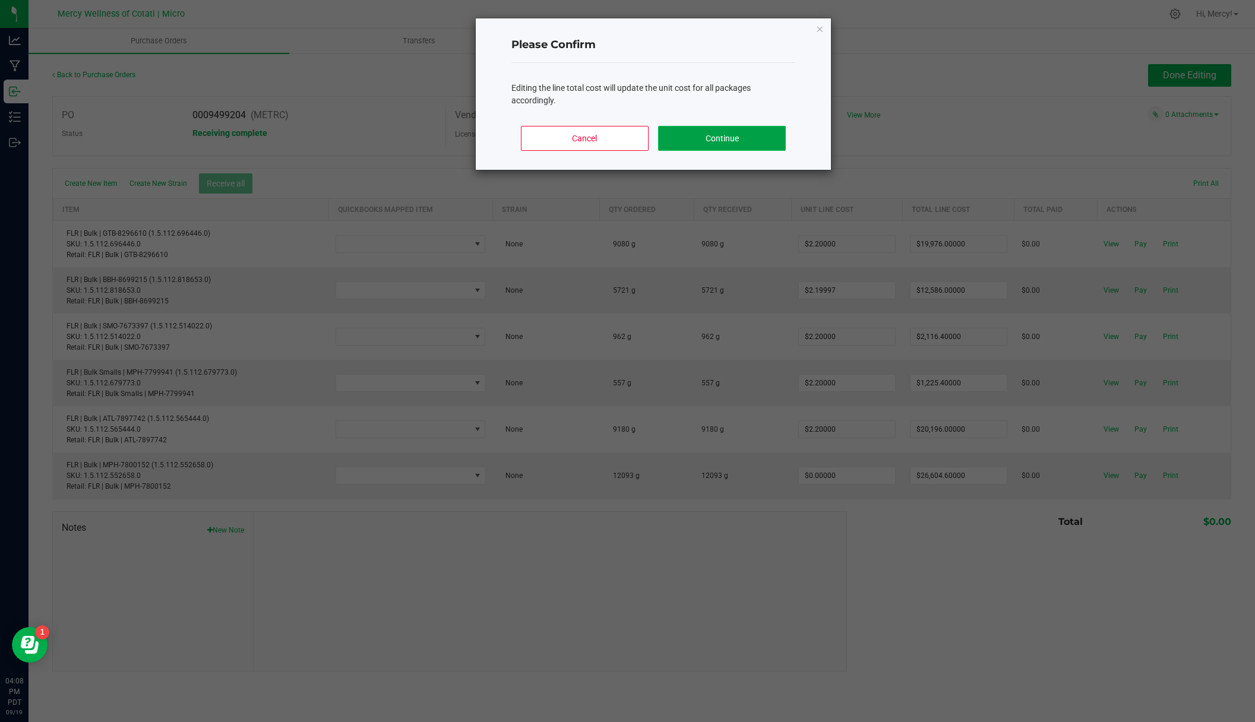
click at [701, 136] on button "Continue" at bounding box center [722, 138] width 128 height 25
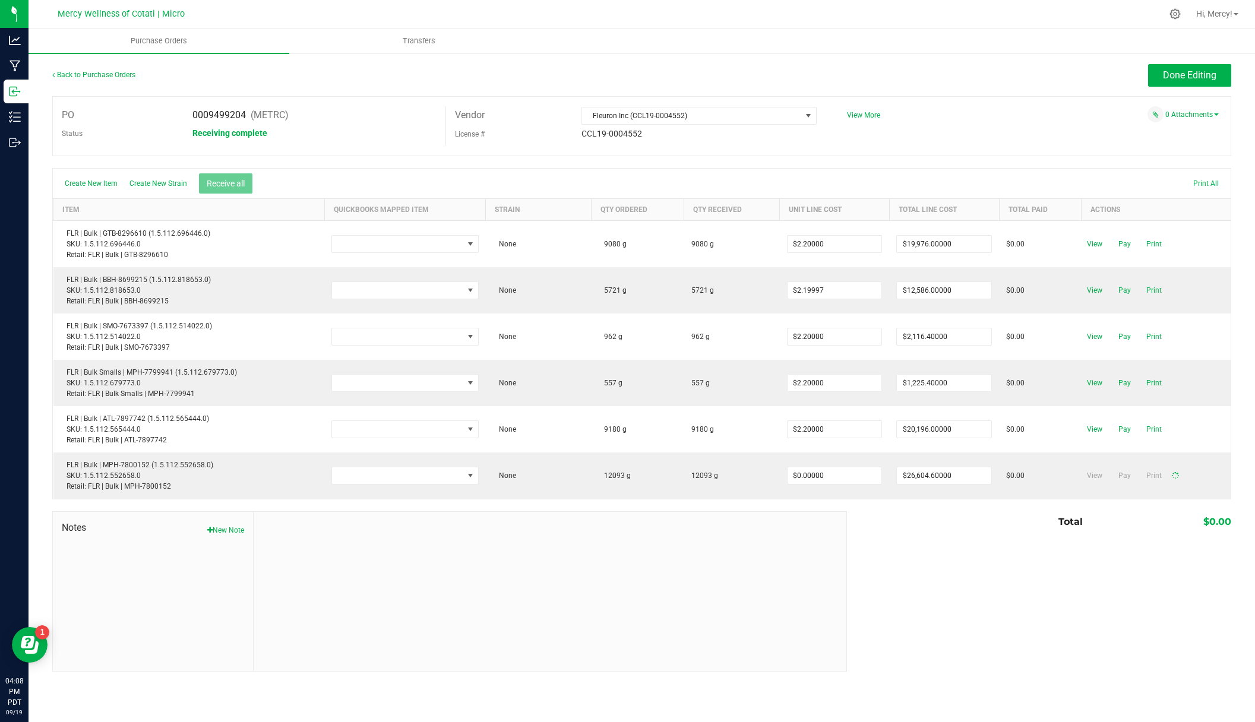
type input "$2.20000"
click at [1071, 122] on div "0 Attachments" at bounding box center [1034, 115] width 393 height 18
click at [963, 103] on div "PO 0009499204 (METRC) Status Receiving complete Vendor Fleuron Inc (CCL19-00045…" at bounding box center [641, 126] width 1179 height 60
click at [1163, 77] on span "Done Editing" at bounding box center [1189, 74] width 53 height 11
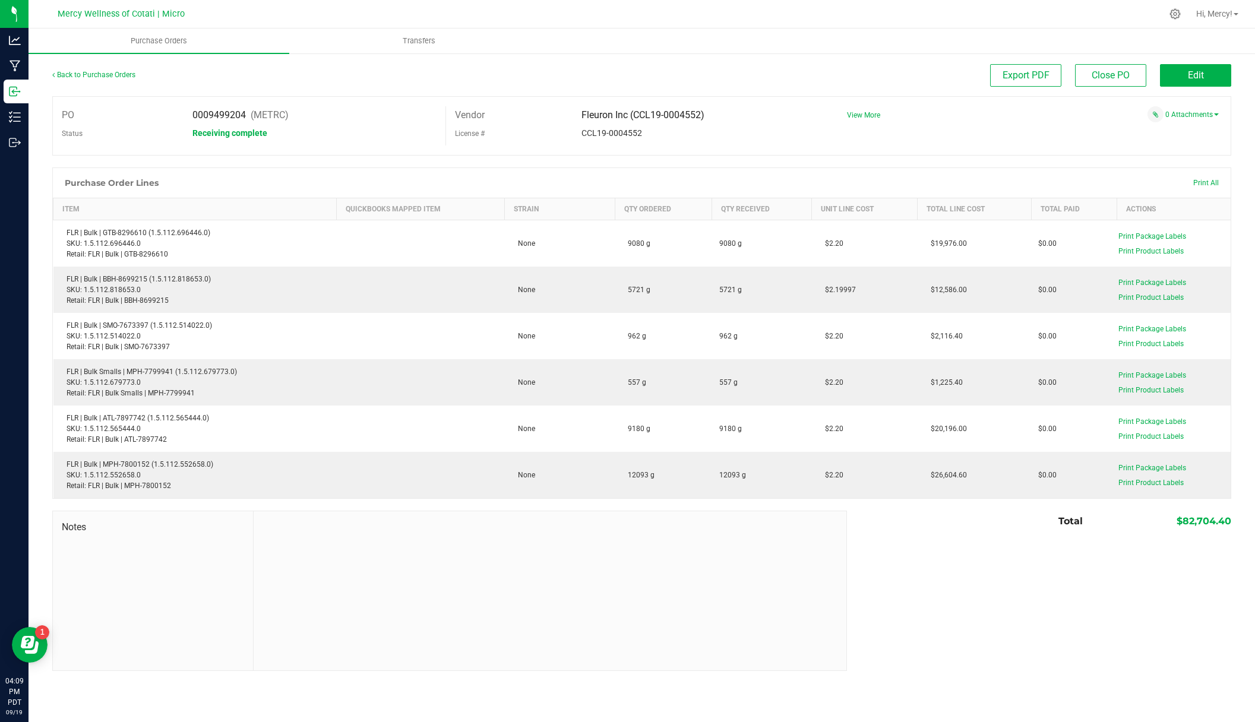
click at [769, 58] on div "Back to Purchase Orders Export PDF Close PO Edit PO 0009499204 (METRC) Status R…" at bounding box center [642, 367] width 1226 height 631
click at [1212, 118] on link "0 Attachments" at bounding box center [1191, 114] width 53 height 8
click at [1187, 131] on button "Attach new document" at bounding box center [1180, 130] width 78 height 11
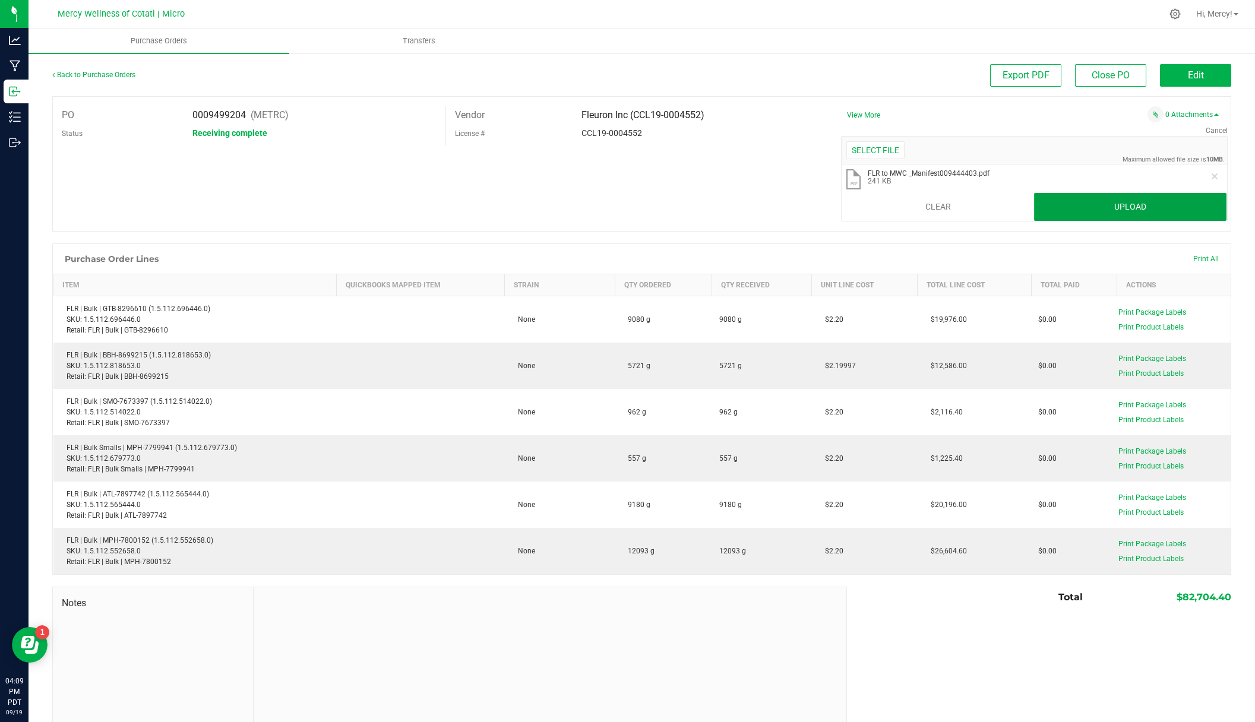
click at [1099, 208] on button "Upload" at bounding box center [1130, 207] width 192 height 29
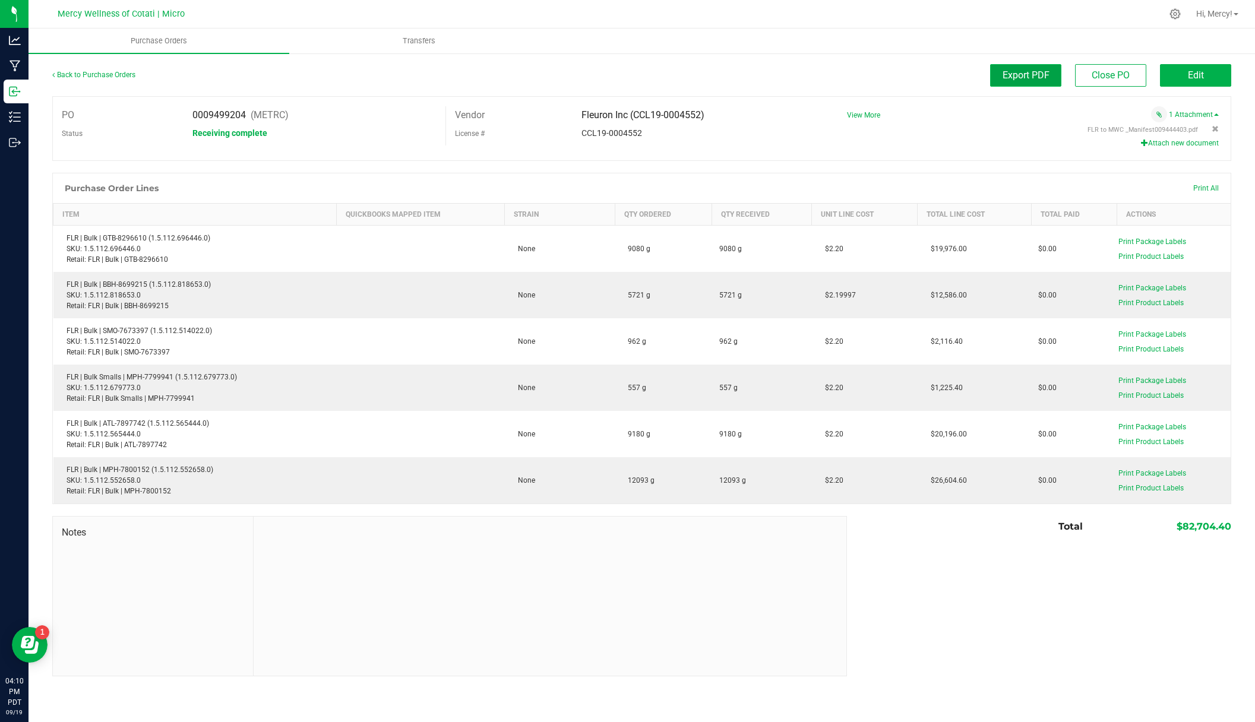
click at [1020, 75] on span "Export PDF" at bounding box center [1026, 74] width 47 height 11
click at [827, 32] on ul "Purchase Orders Transfers" at bounding box center [656, 42] width 1255 height 26
click at [97, 74] on link "Back to Purchase Orders" at bounding box center [93, 75] width 83 height 8
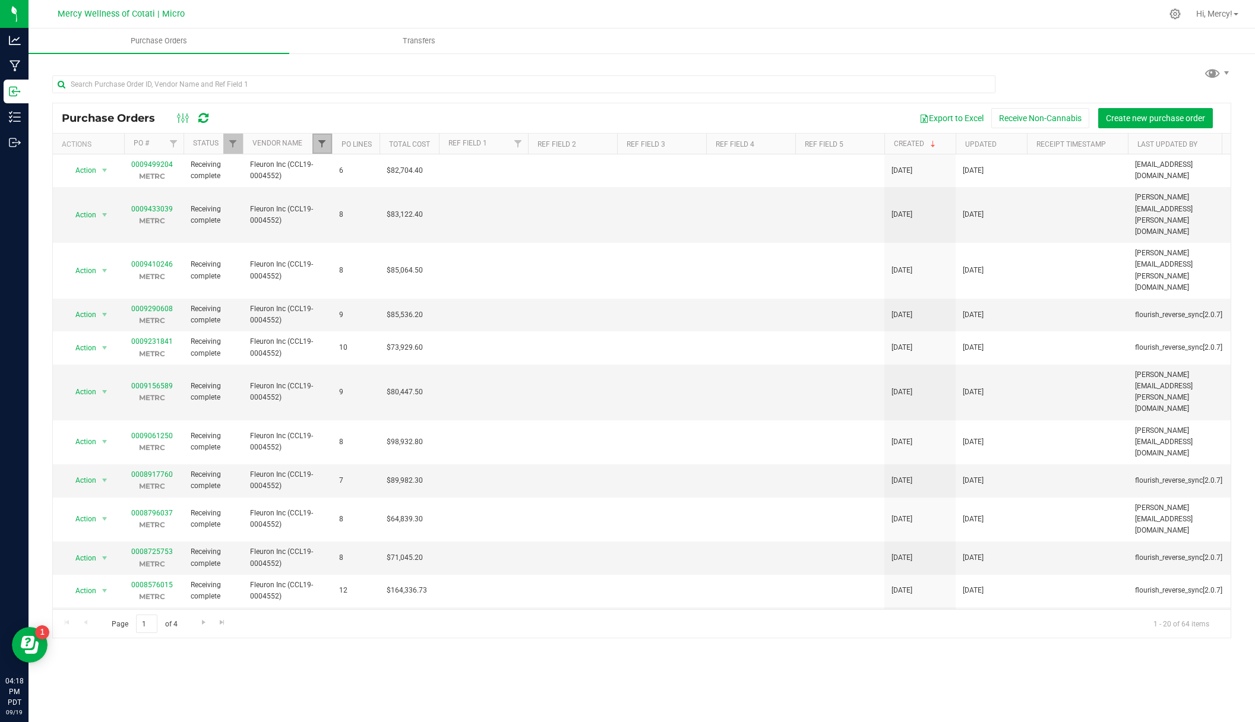
click at [318, 140] on span "Filter" at bounding box center [322, 144] width 10 height 10
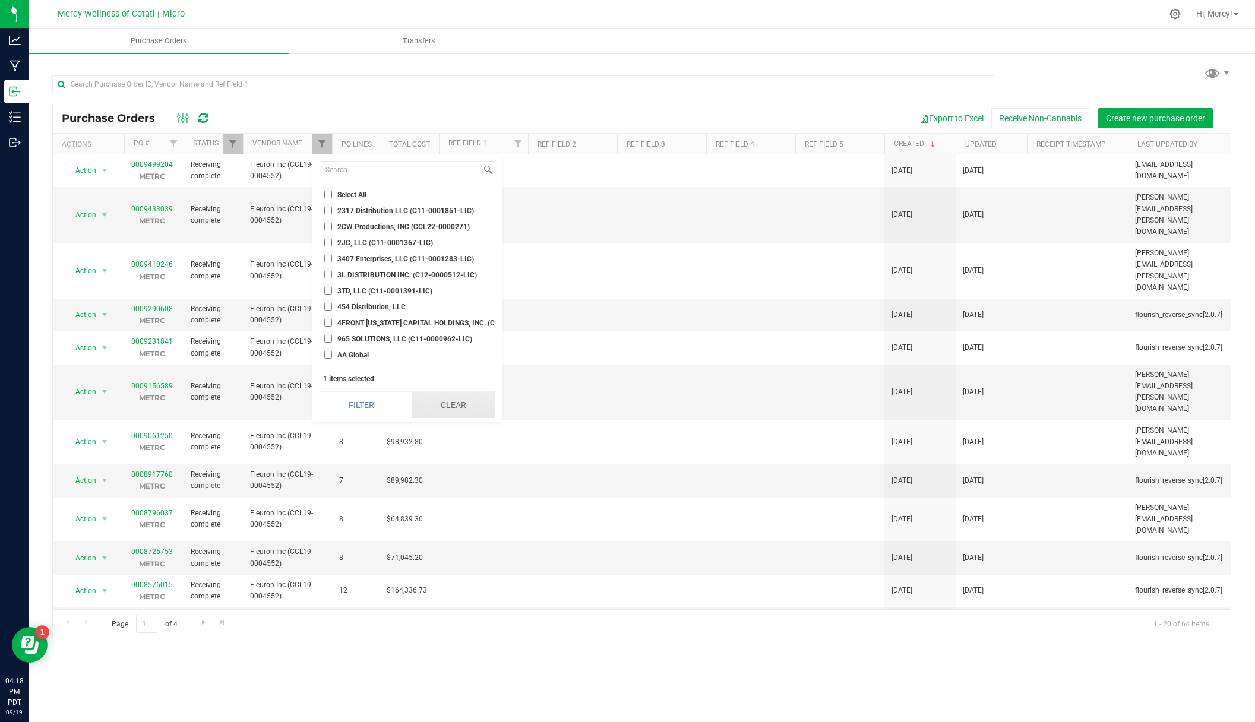
click at [454, 403] on button "Clear" at bounding box center [454, 405] width 84 height 26
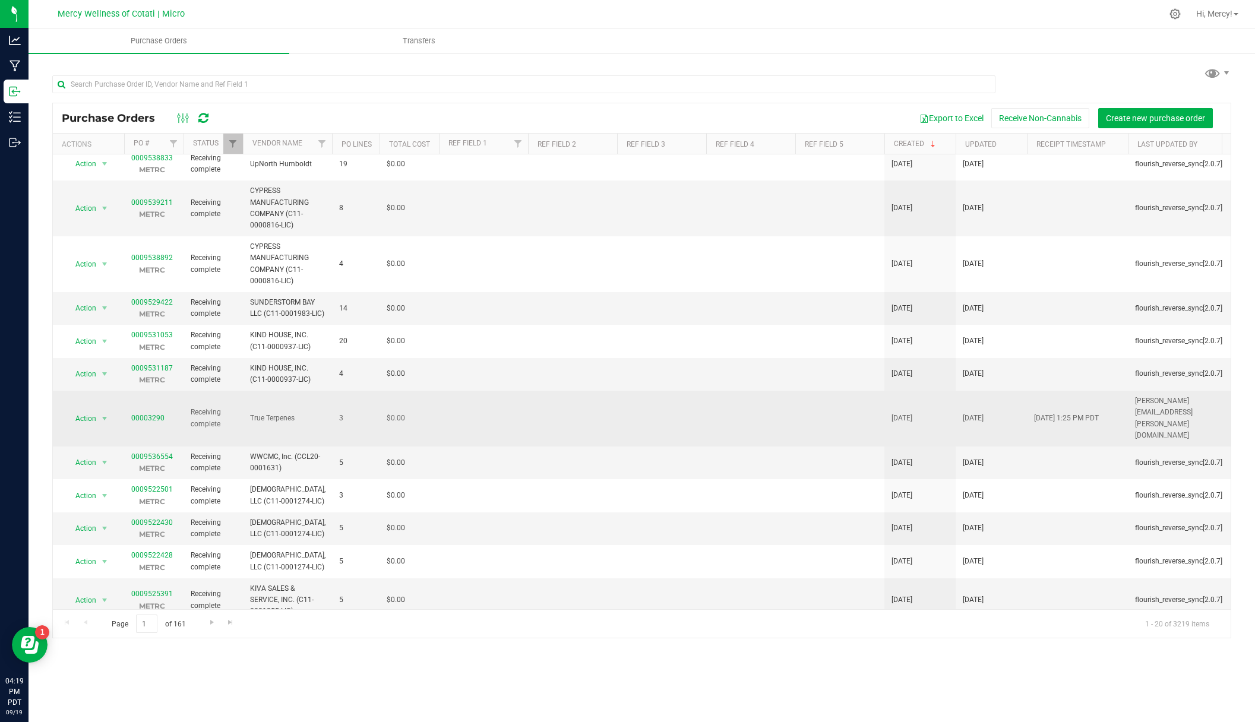
scroll to position [7, 0]
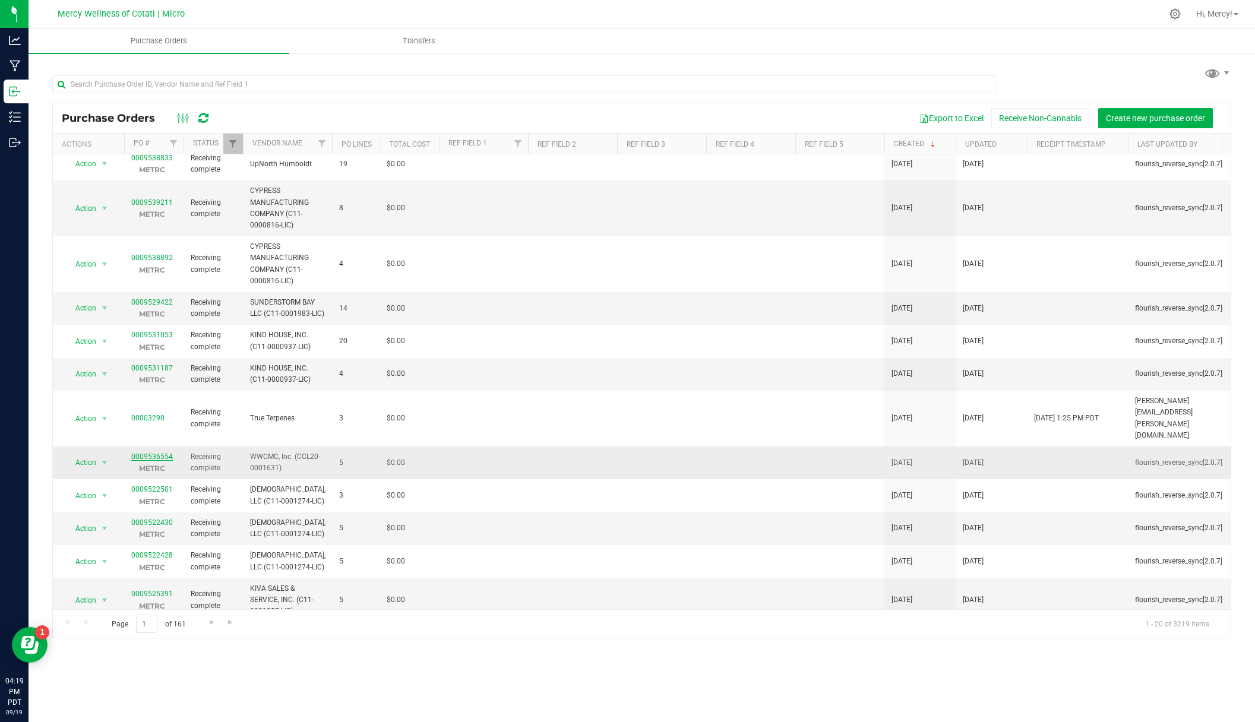
click at [154, 453] on link "0009536554" at bounding box center [152, 457] width 42 height 8
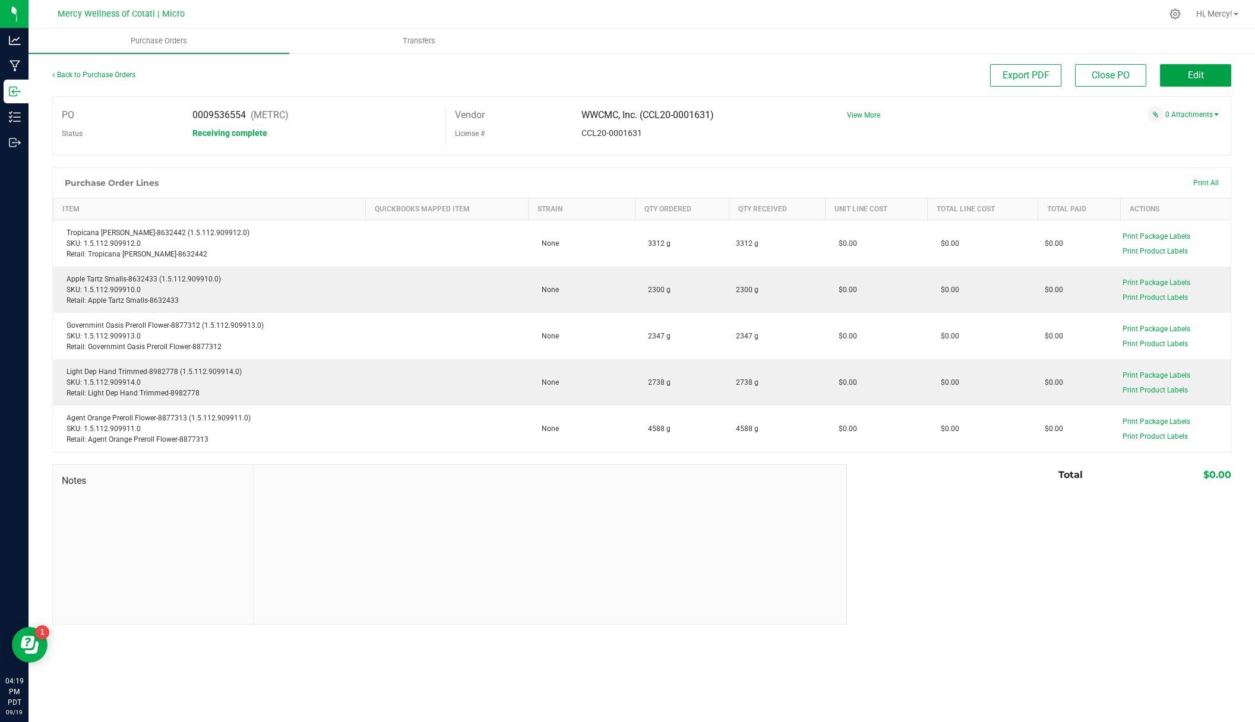
click at [1200, 78] on span "Edit" at bounding box center [1196, 74] width 16 height 11
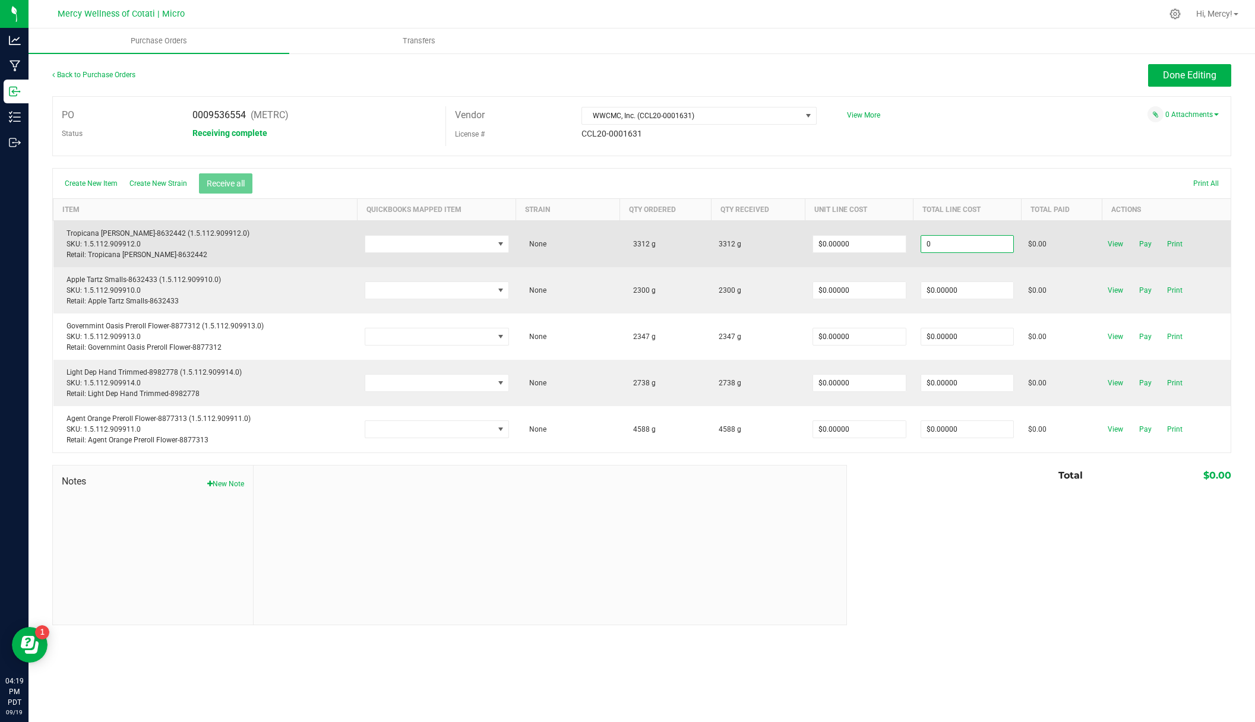
click at [975, 242] on input "0" at bounding box center [967, 244] width 93 height 17
type input "$1,400.00000"
click at [1007, 264] on body "Analytics Manufacturing Inbound Inventory Outbound 04:19 PM PDT [DATE] 09/19 Me…" at bounding box center [627, 361] width 1255 height 722
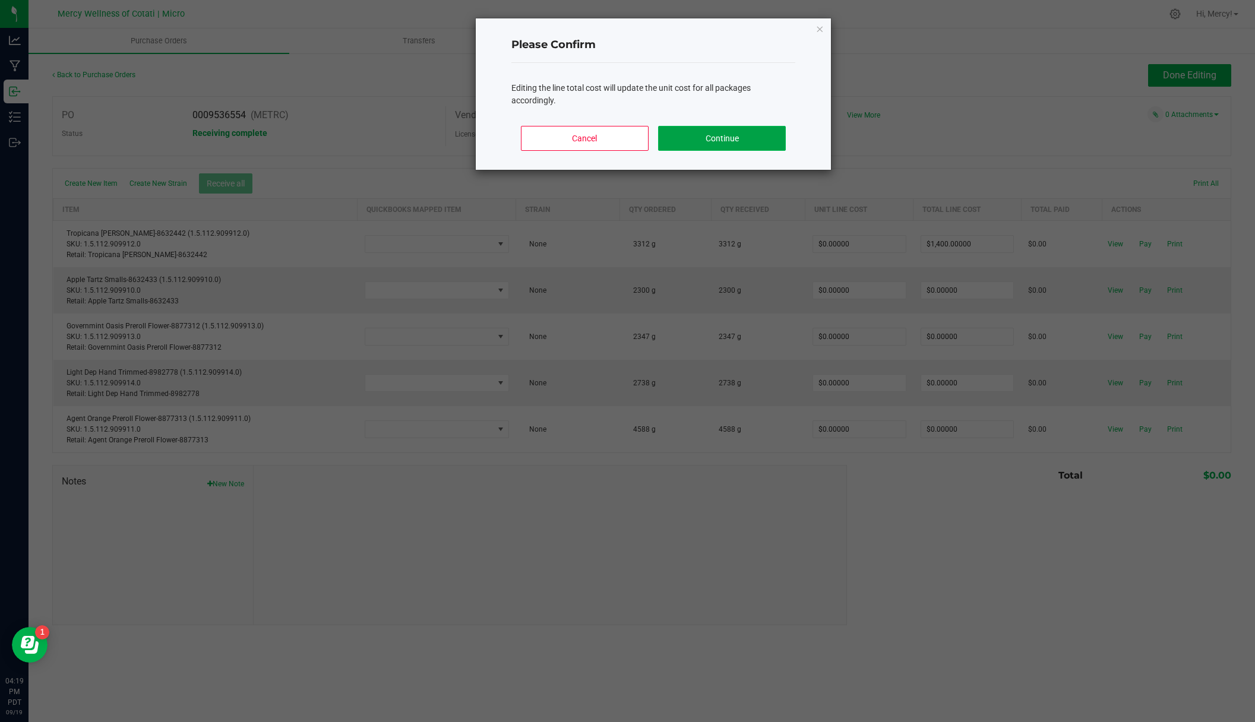
click at [729, 143] on button "Continue" at bounding box center [722, 138] width 128 height 25
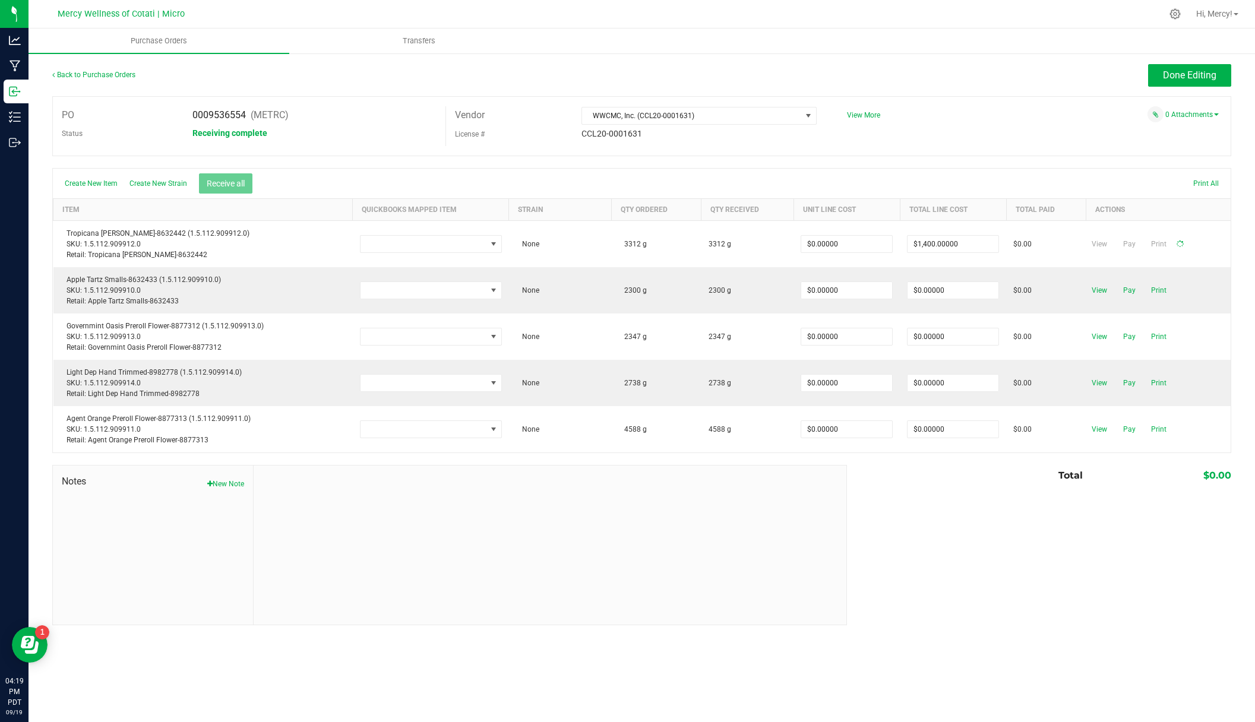
type input "$0.42271"
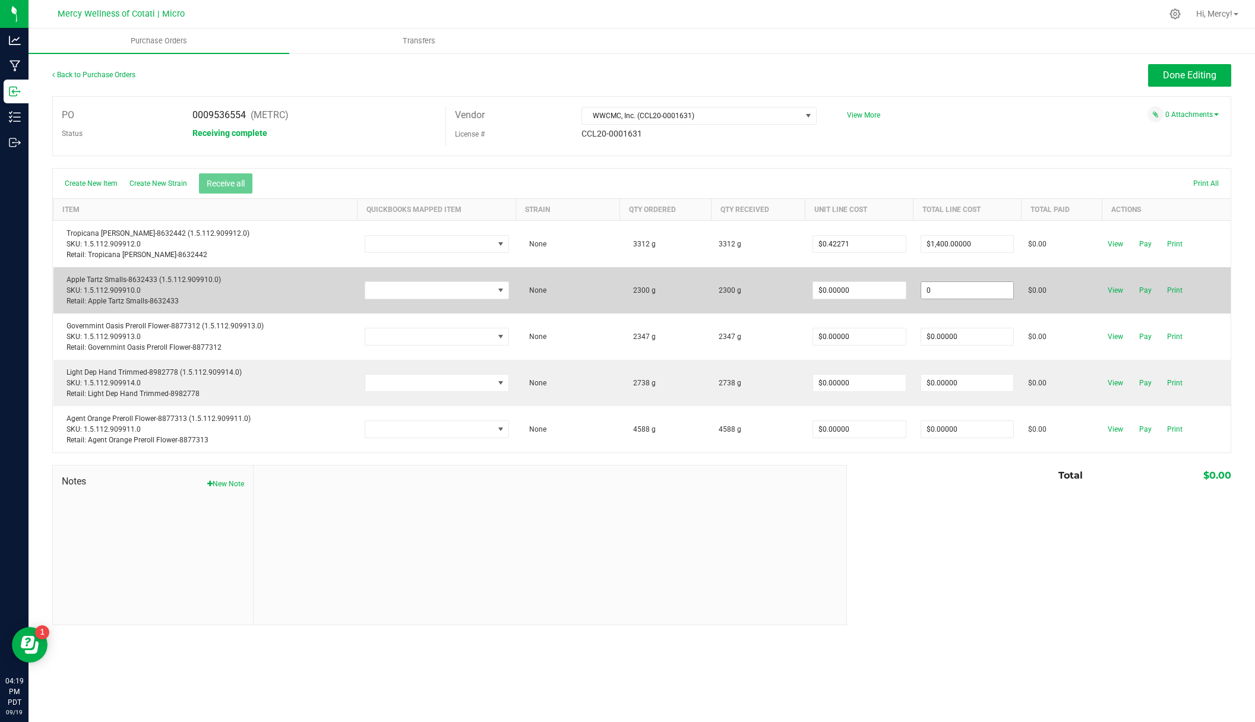
click at [972, 290] on input "0" at bounding box center [967, 290] width 93 height 17
type input "$1,000.00000"
click at [1022, 312] on body "Analytics Manufacturing Inbound Inventory Outbound 04:19 PM PDT [DATE] 09/19 Me…" at bounding box center [627, 361] width 1255 height 722
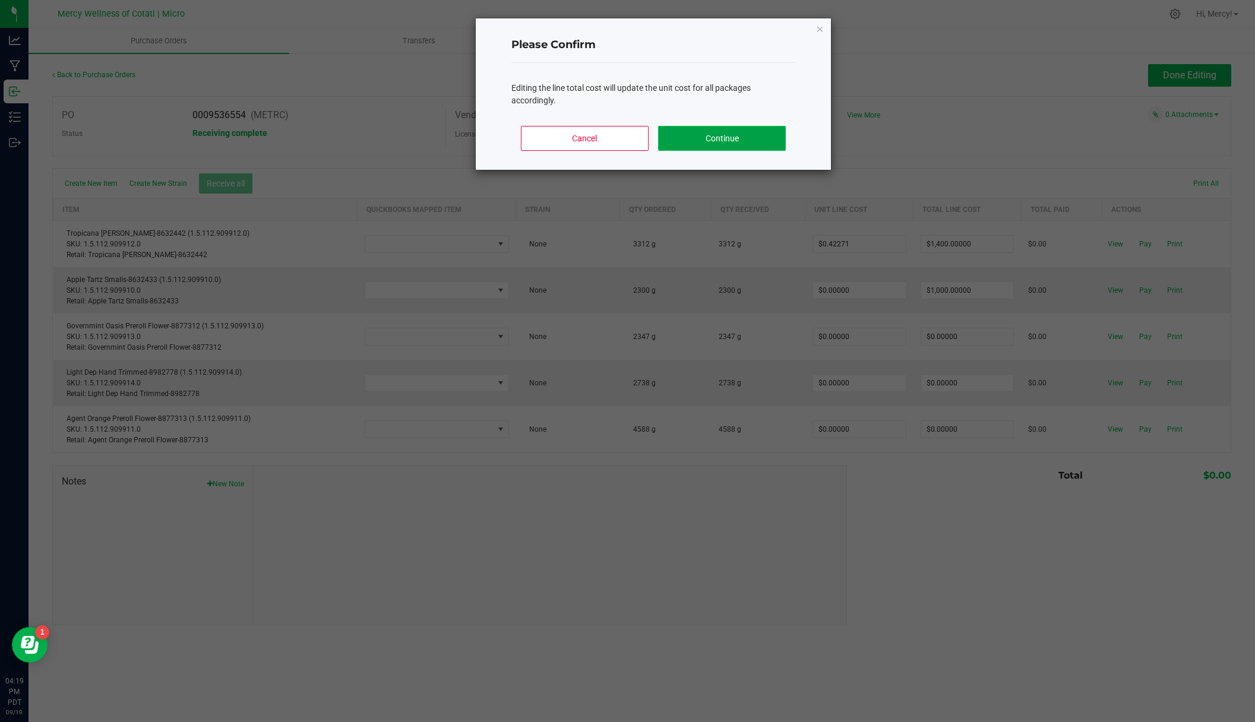
click at [751, 144] on button "Continue" at bounding box center [722, 138] width 128 height 25
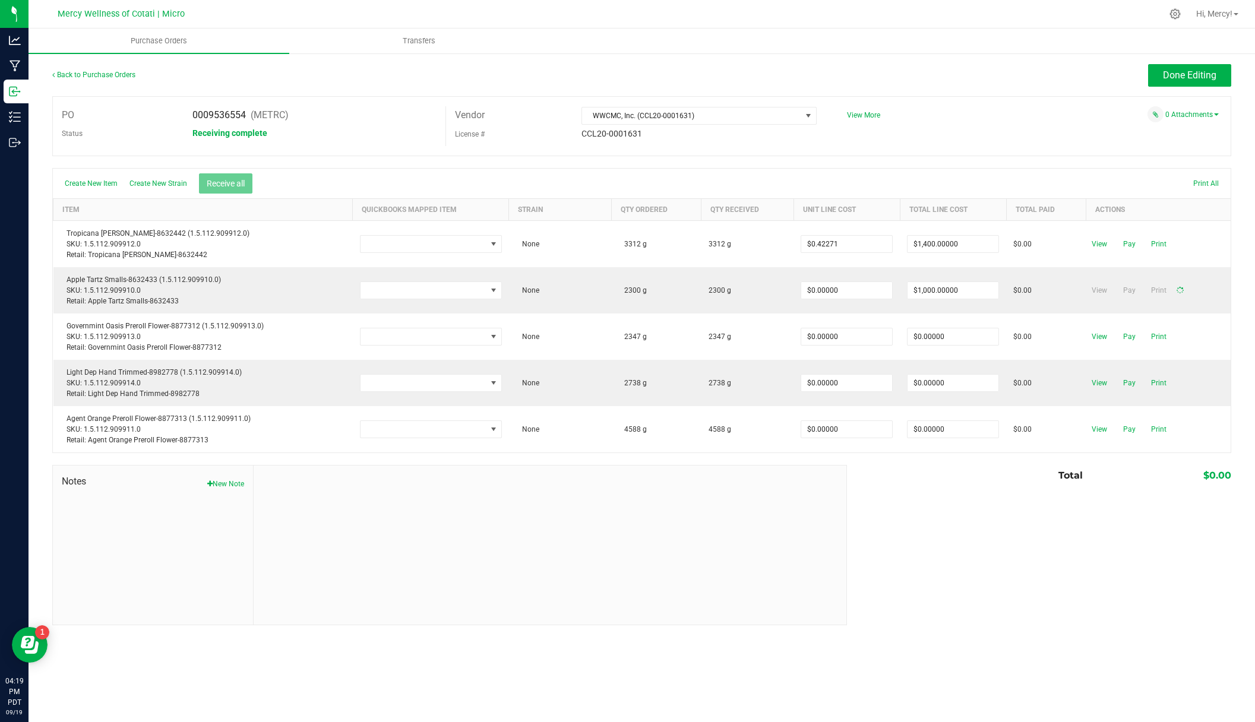
type input "$0.43478"
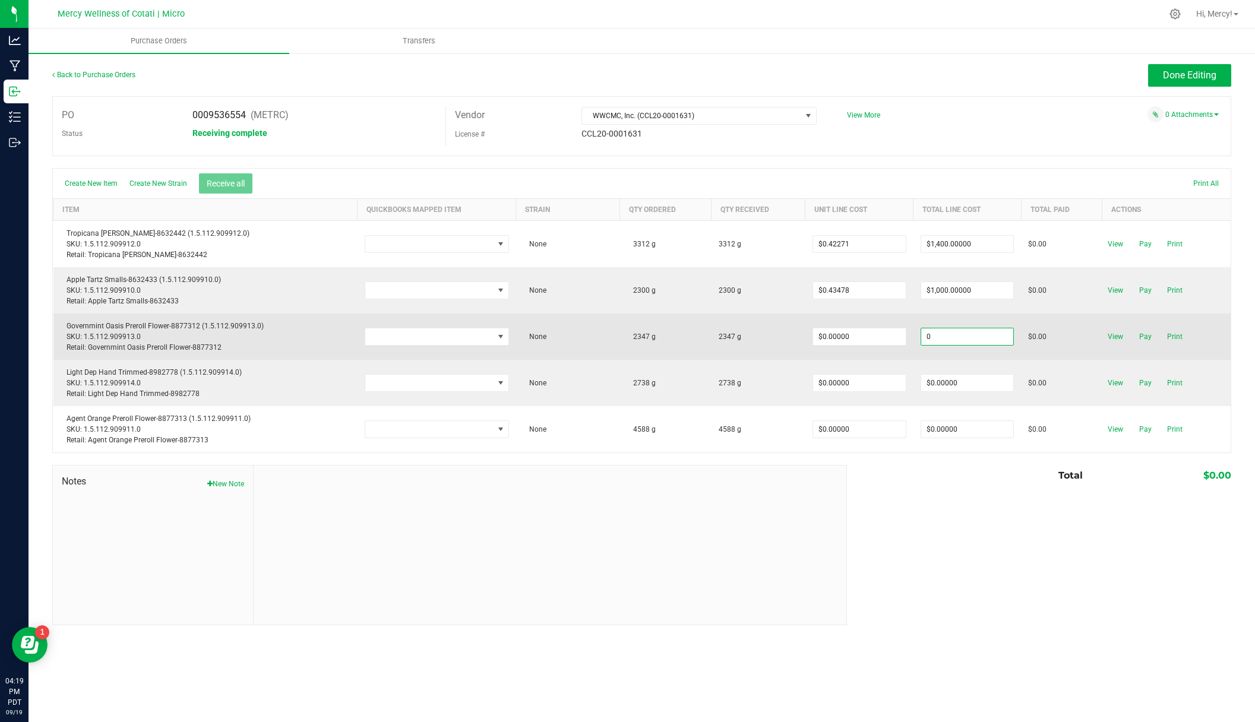
click at [972, 336] on input "0" at bounding box center [967, 336] width 93 height 17
type input "$1,000.00000"
click at [1064, 329] on body "Analytics Manufacturing Inbound Inventory Outbound 04:19 PM PDT [DATE] 09/19 Me…" at bounding box center [627, 361] width 1255 height 722
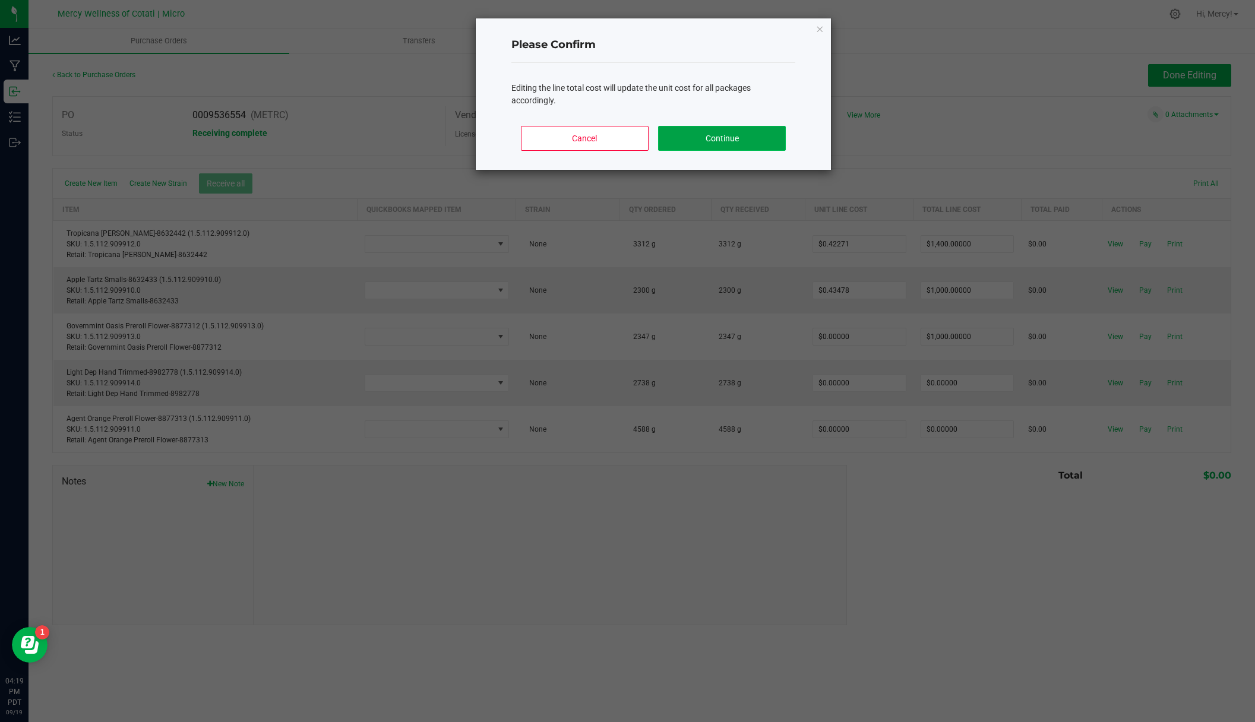
click at [706, 134] on button "Continue" at bounding box center [722, 138] width 128 height 25
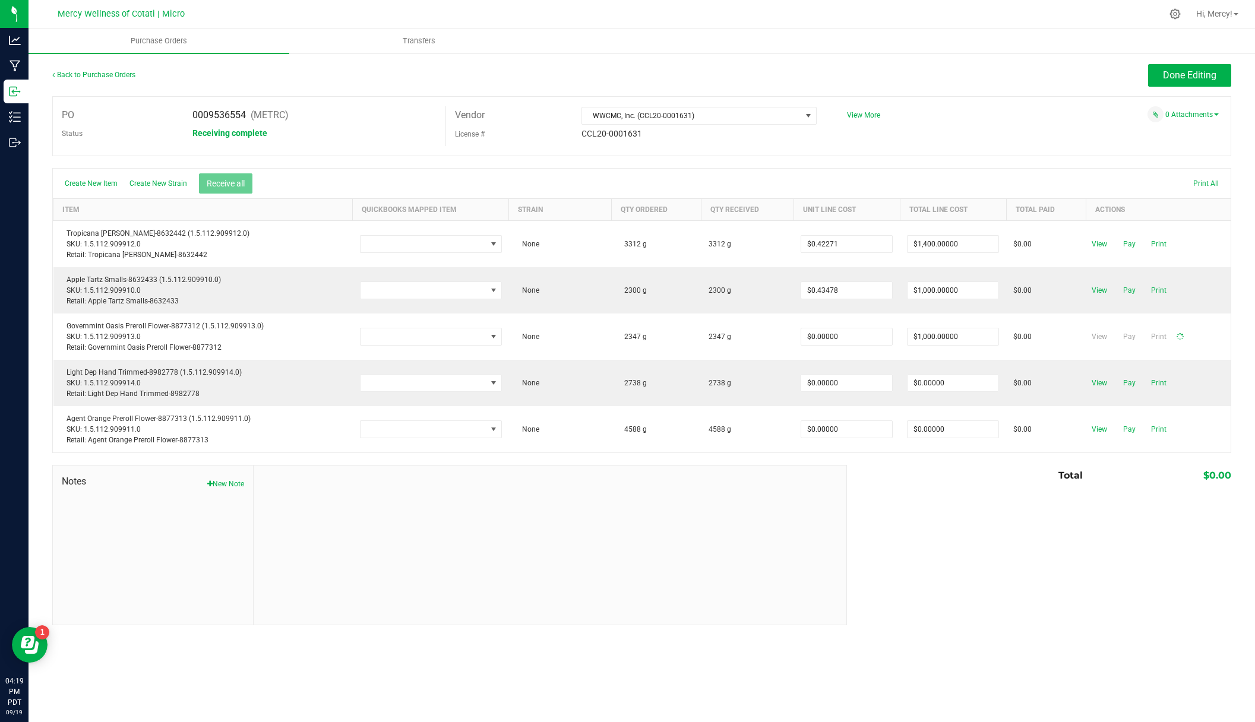
type input "$0.42608"
click at [995, 482] on div "Total $0.00" at bounding box center [1034, 475] width 393 height 21
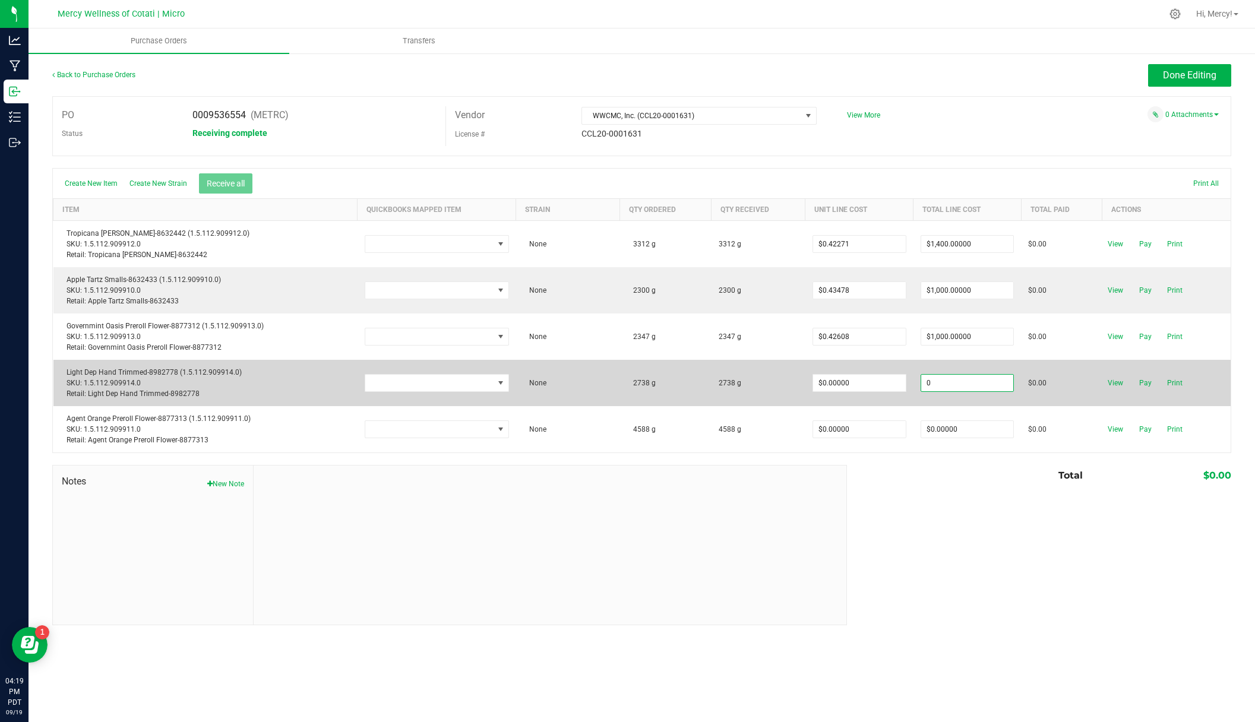
click at [963, 382] on input "0" at bounding box center [967, 383] width 93 height 17
type input "$1,200.00000"
click at [1013, 404] on body "Analytics Manufacturing Inbound Inventory Outbound 04:20 PM PDT [DATE] 09/19 Me…" at bounding box center [627, 361] width 1255 height 722
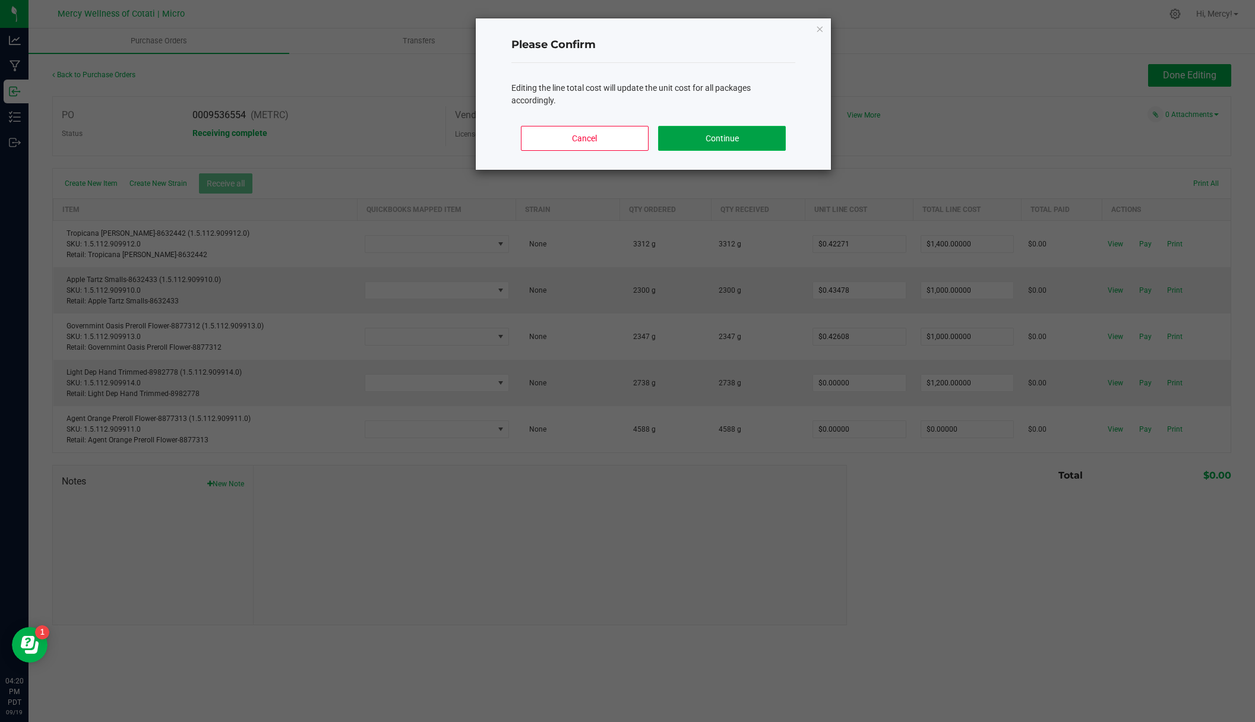
click at [744, 141] on button "Continue" at bounding box center [722, 138] width 128 height 25
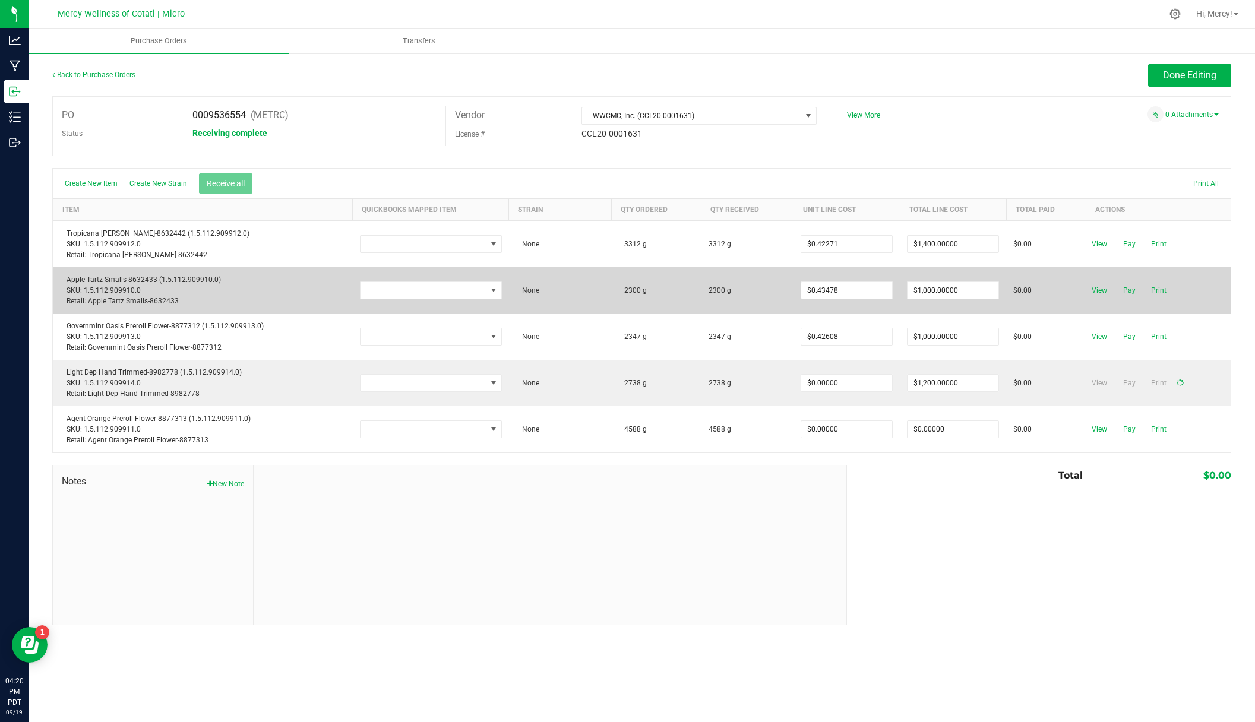
type input "$0.43828"
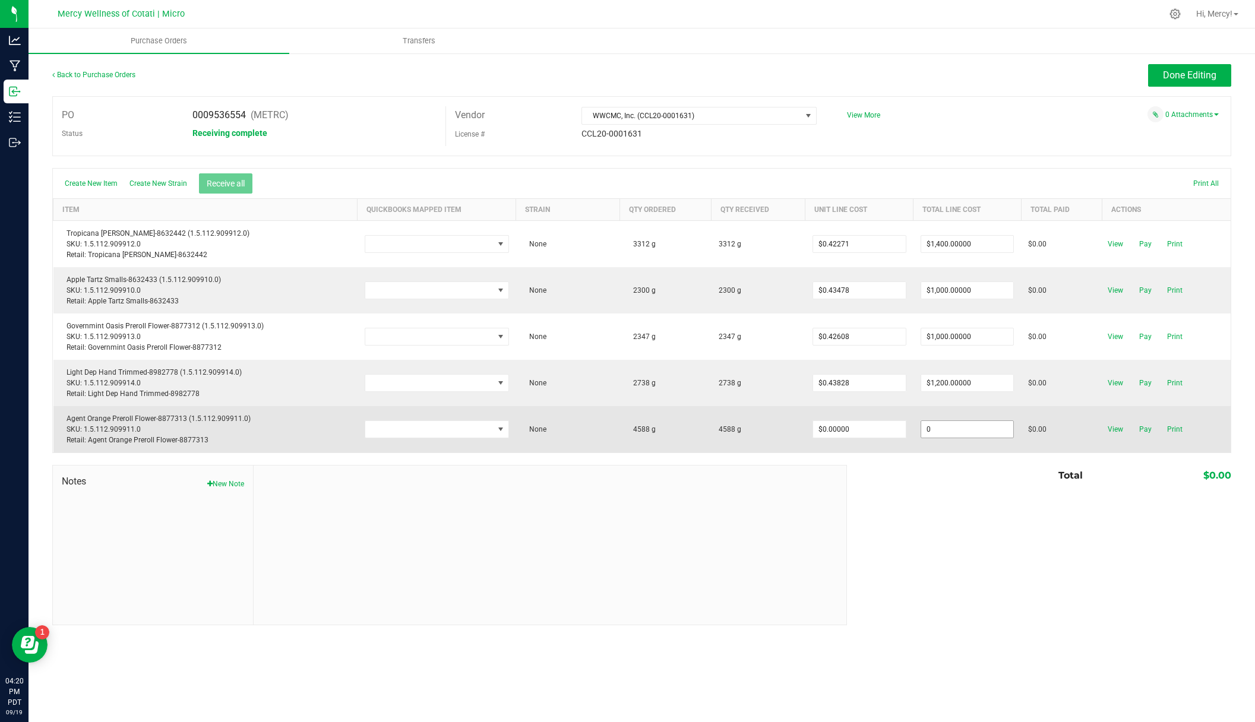
click at [972, 425] on input "0" at bounding box center [967, 429] width 93 height 17
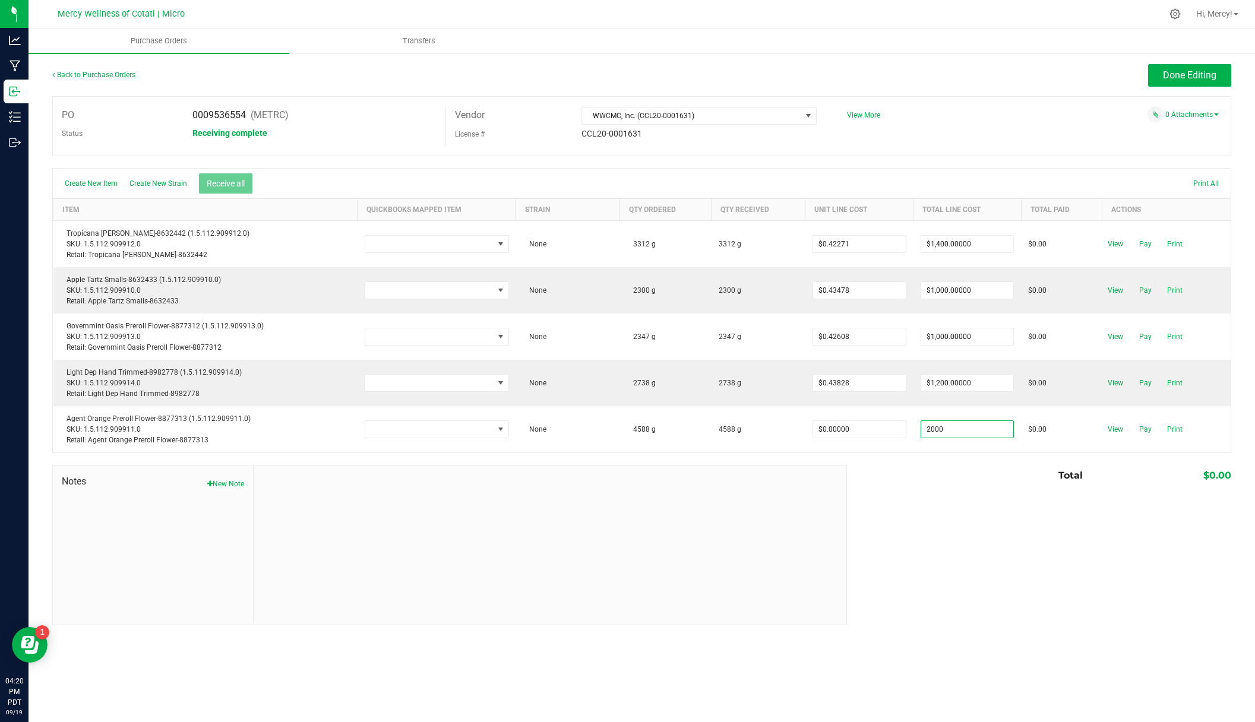
type input "$2,000.00000"
click at [992, 480] on body "Analytics Manufacturing Inbound Inventory Outbound 04:20 PM PDT [DATE] 09/19 Me…" at bounding box center [627, 361] width 1255 height 722
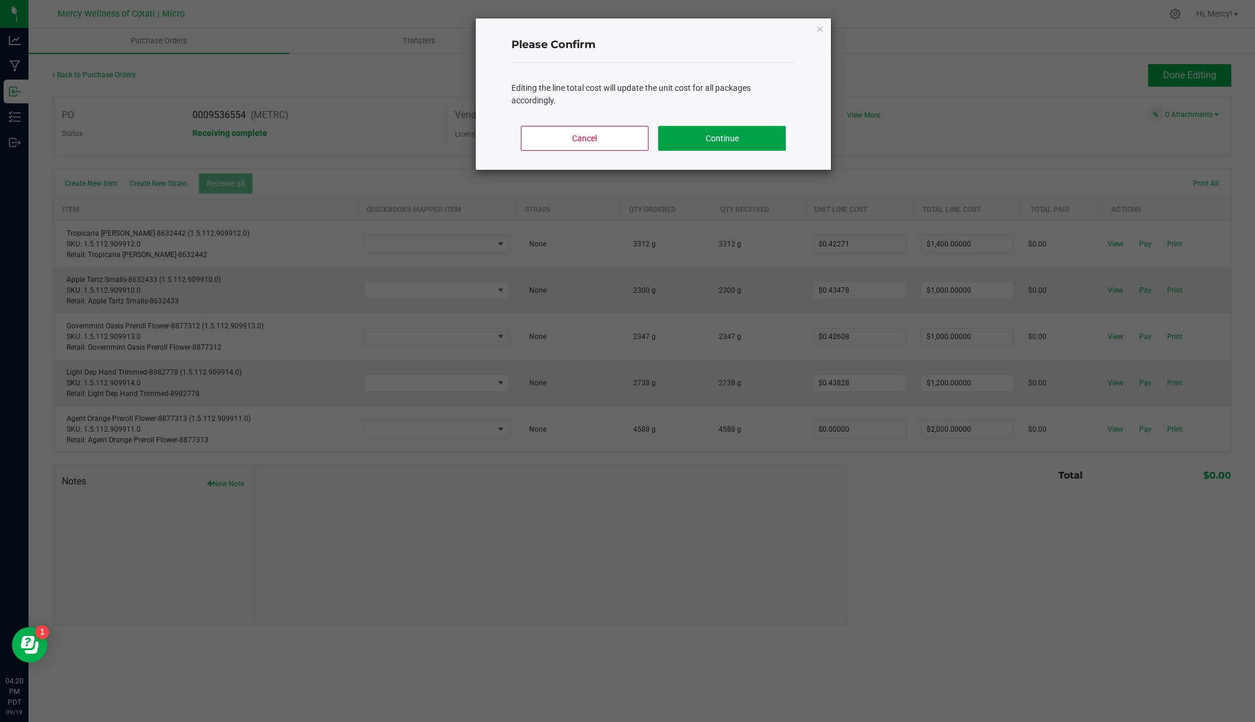
click at [743, 144] on button "Continue" at bounding box center [722, 138] width 128 height 25
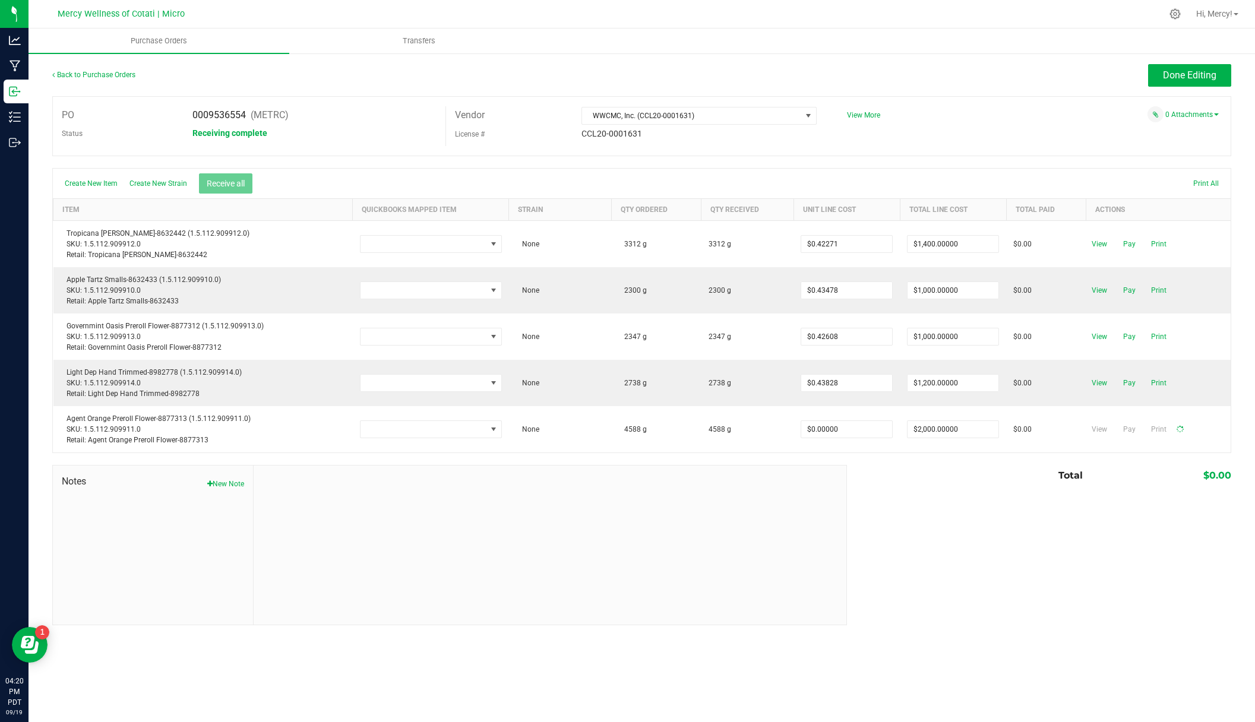
type input "$0.43592"
click at [984, 112] on div "0 Attachments" at bounding box center [1028, 114] width 381 height 16
click at [1207, 72] on span "Done Editing" at bounding box center [1189, 74] width 53 height 11
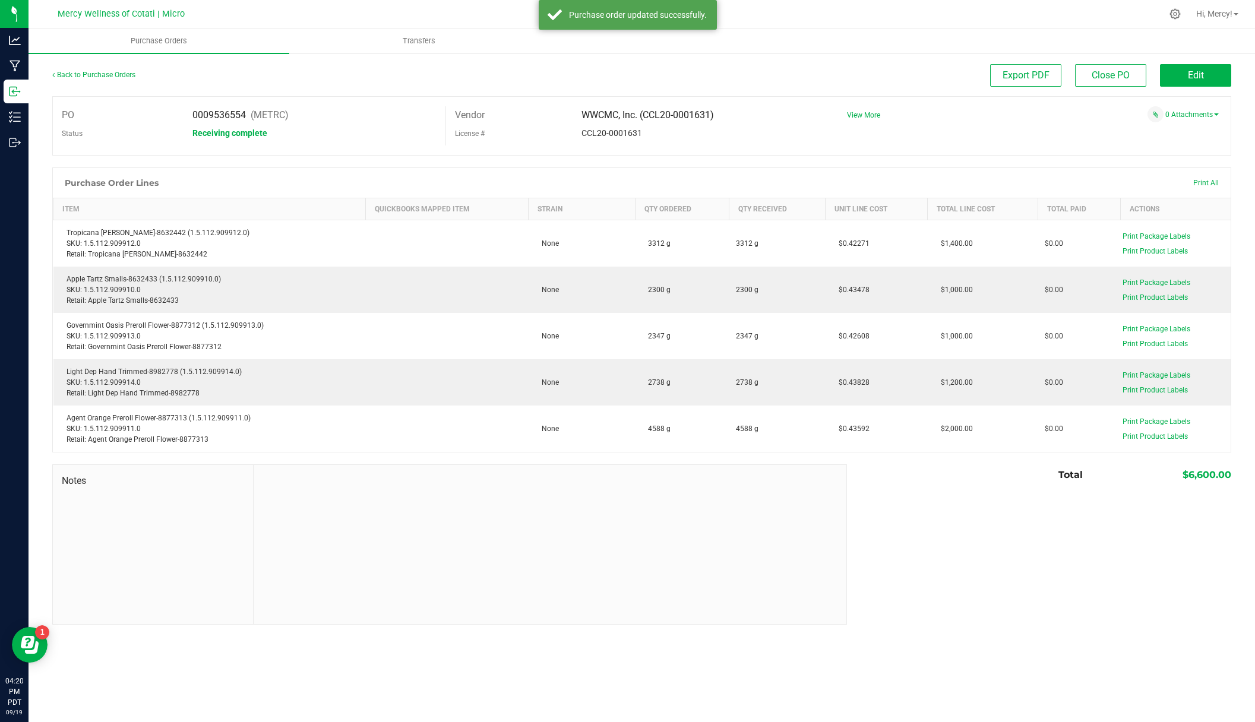
click at [981, 46] on ul "Purchase Orders Transfers" at bounding box center [656, 42] width 1255 height 26
